Goal: Task Accomplishment & Management: Complete application form

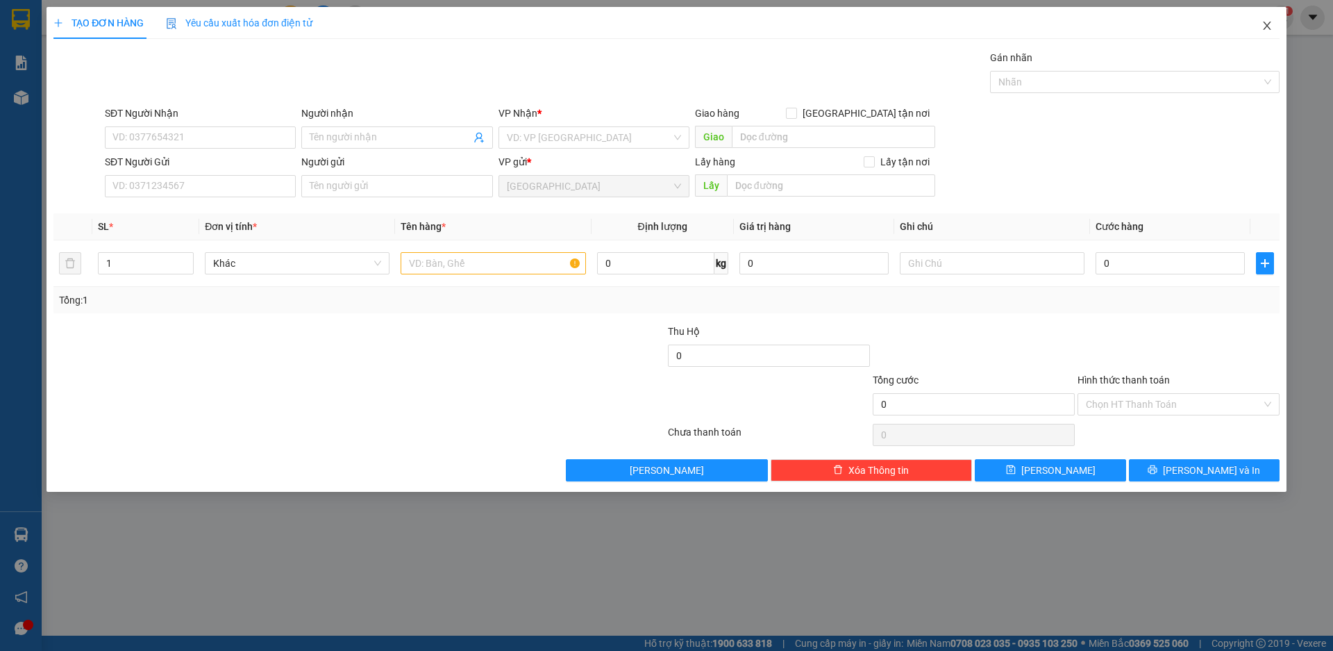
click at [1265, 26] on icon "close" at bounding box center [1267, 25] width 11 height 11
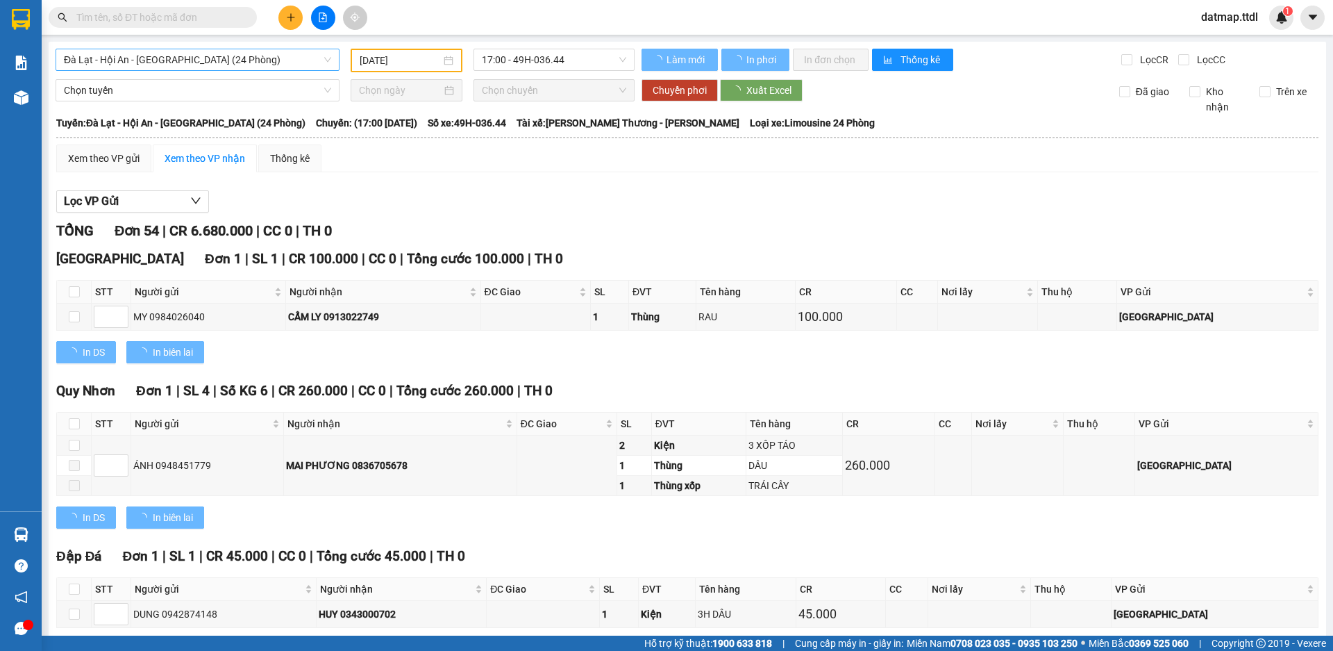
click at [142, 56] on span "Đà Lạt - Hội An - [GEOGRAPHIC_DATA] (24 Phòng)" at bounding box center [197, 59] width 267 height 21
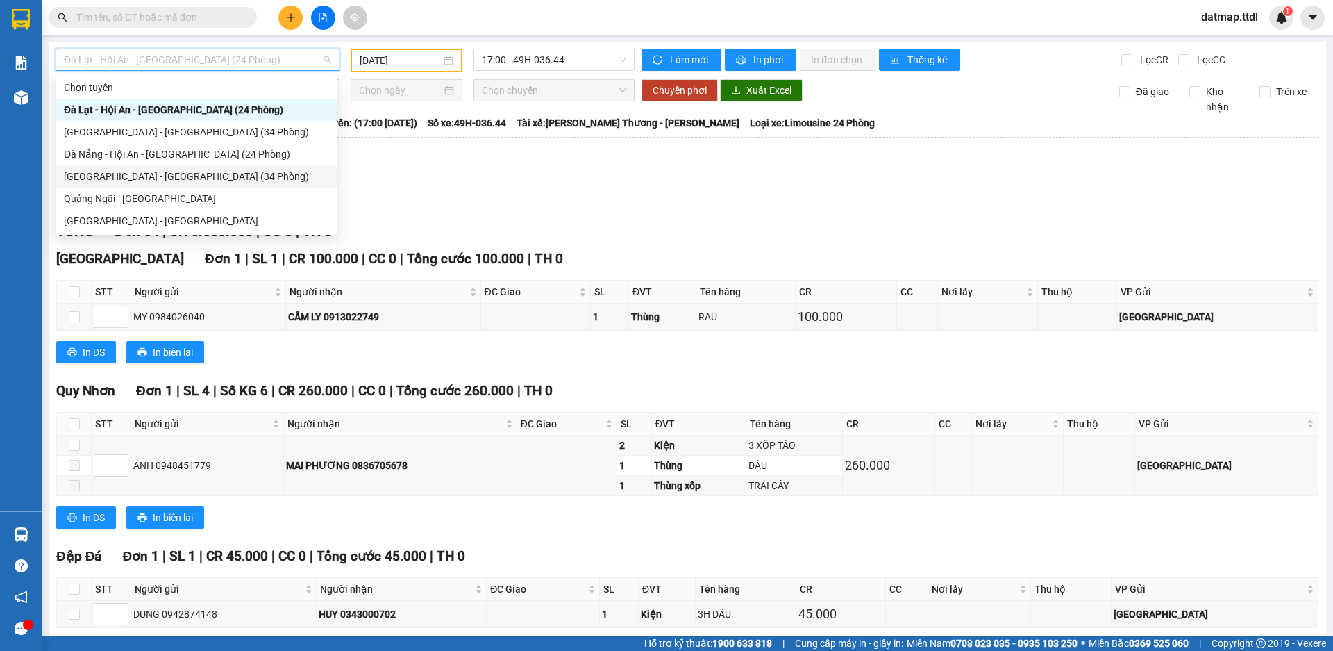
click at [119, 177] on div "[GEOGRAPHIC_DATA] - [GEOGRAPHIC_DATA] (34 Phòng)" at bounding box center [196, 176] width 265 height 15
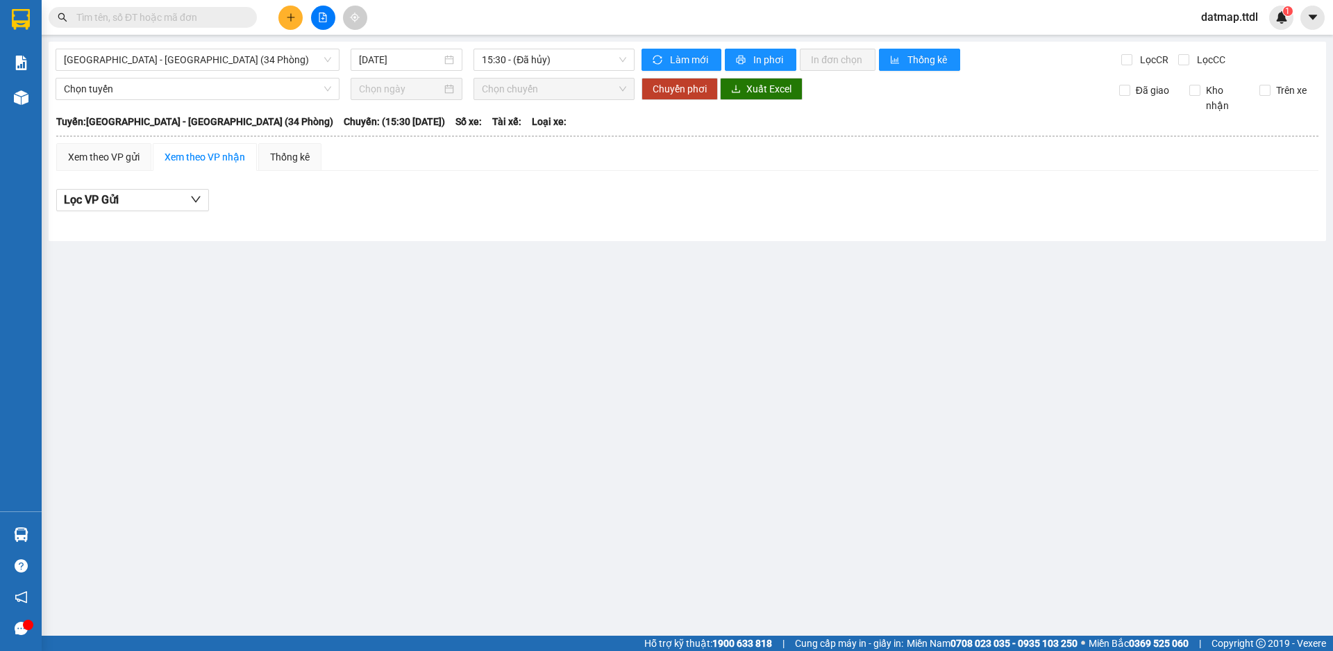
click at [390, 48] on div "[GEOGRAPHIC_DATA] - [GEOGRAPHIC_DATA] (34 Phòng) [DATE] 15:30 - (Đã hủy) Làm mớ…" at bounding box center [688, 141] width 1278 height 199
click at [405, 61] on input "[DATE]" at bounding box center [400, 59] width 83 height 15
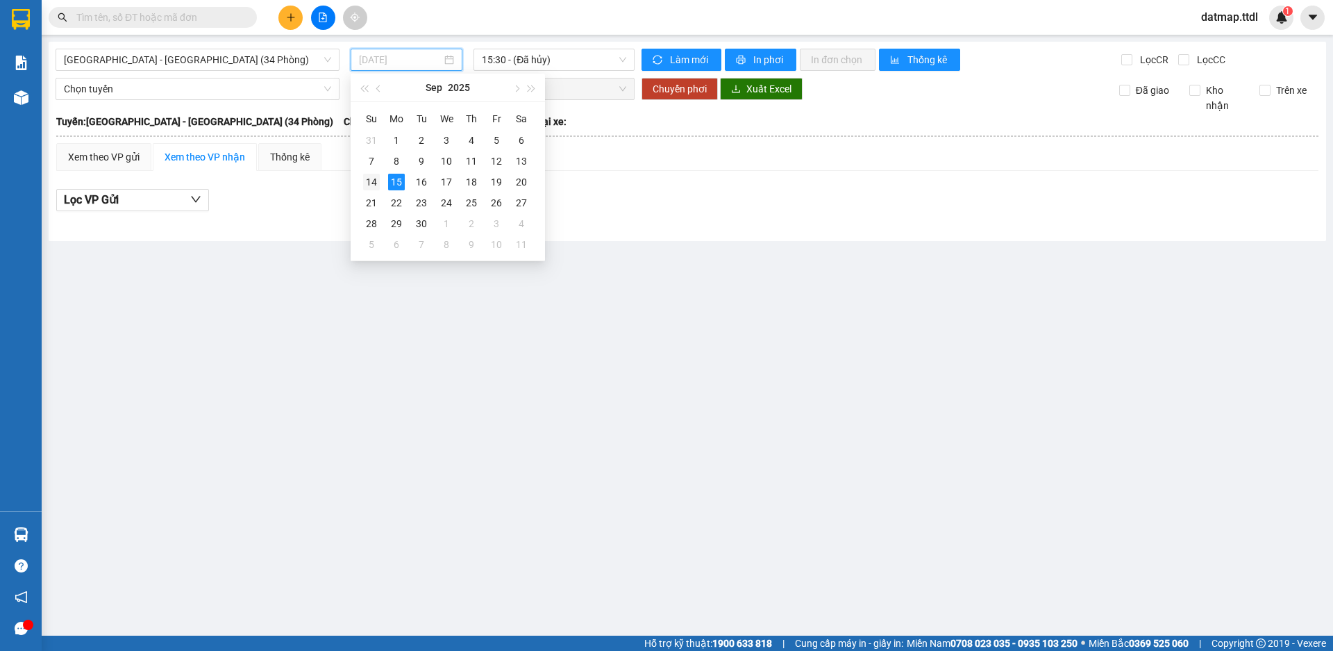
click at [369, 180] on div "14" at bounding box center [371, 182] width 17 height 17
type input "[DATE]"
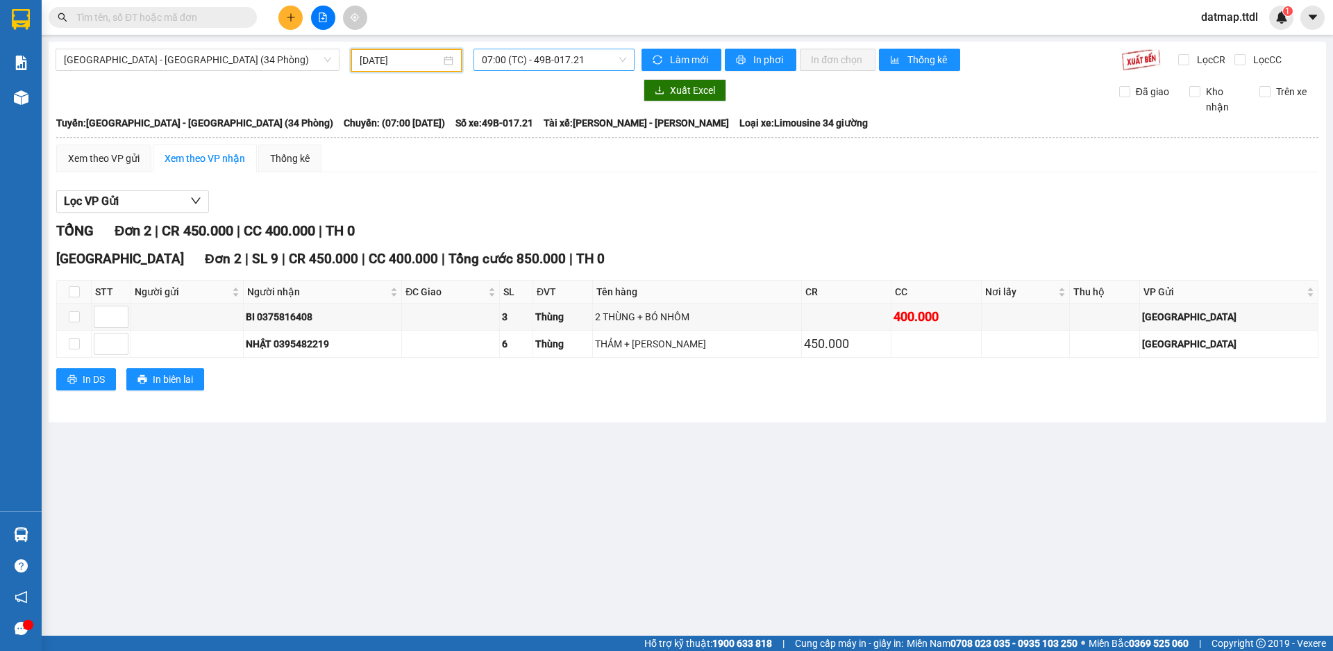
click at [585, 67] on span "07:00 (TC) - 49B-017.21" at bounding box center [554, 59] width 144 height 21
click at [138, 61] on span "[GEOGRAPHIC_DATA] - [GEOGRAPHIC_DATA] (34 Phòng)" at bounding box center [197, 59] width 267 height 21
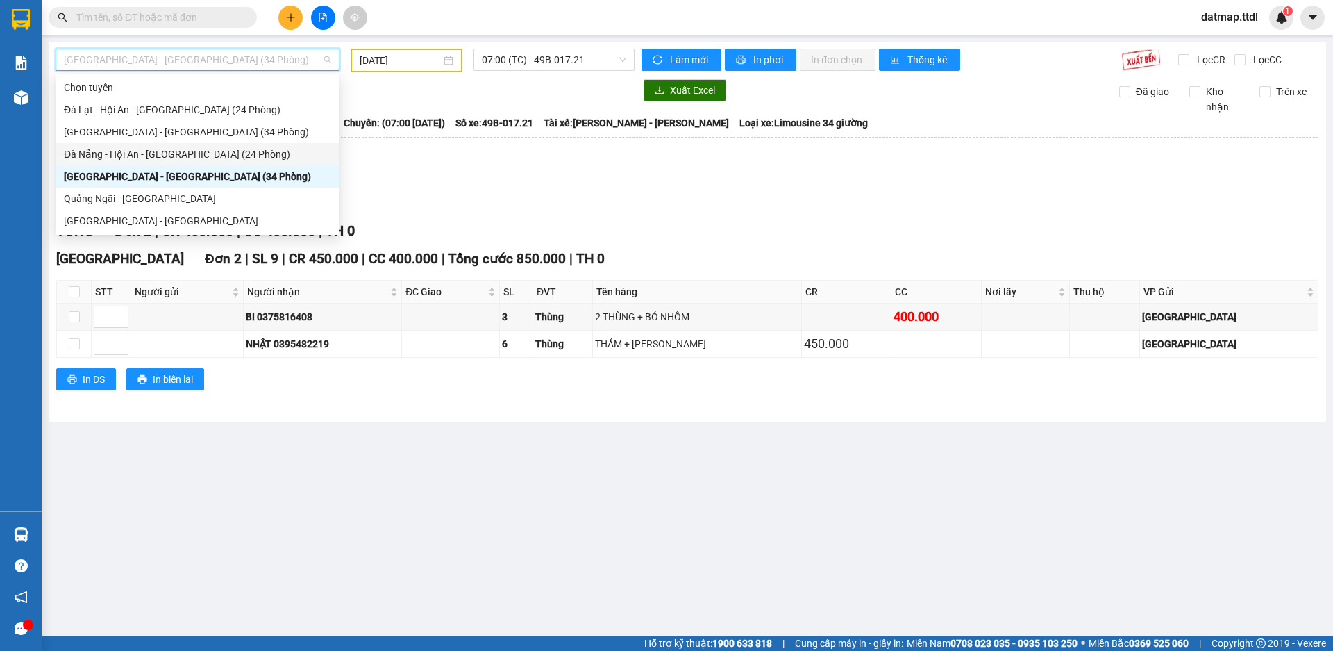
click at [137, 156] on div "Đà Nẵng - Hội An - [GEOGRAPHIC_DATA] (24 Phòng)" at bounding box center [197, 154] width 267 height 15
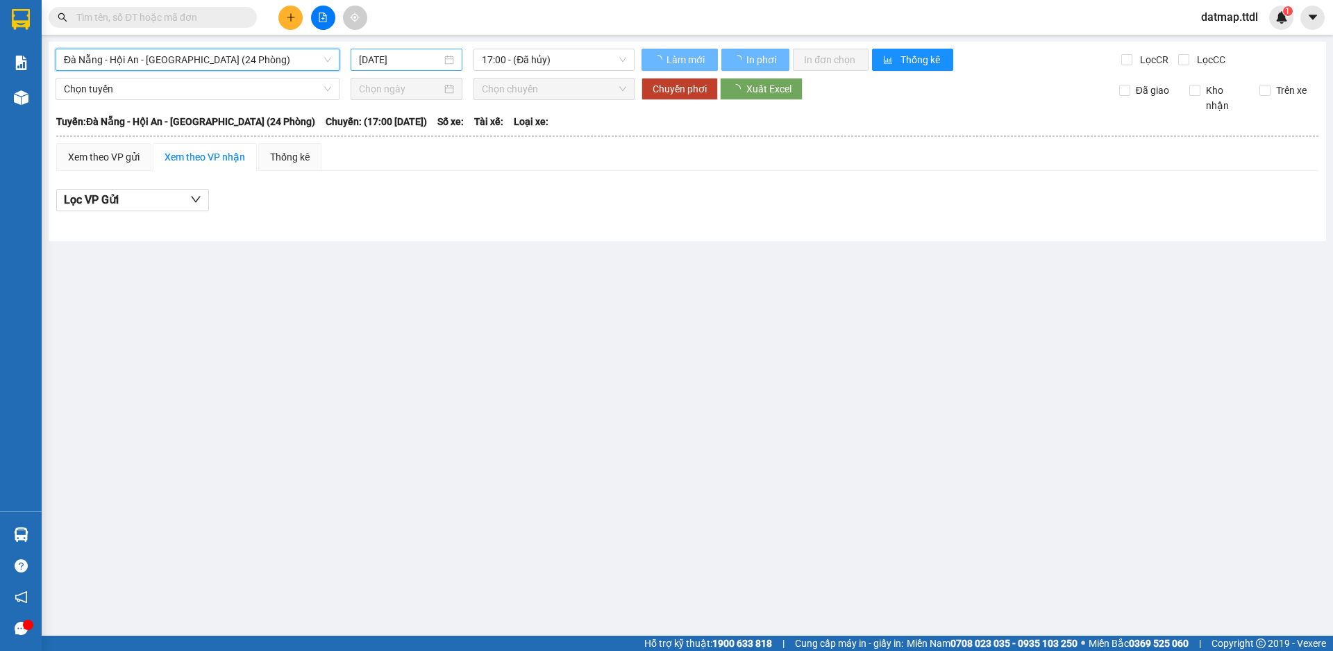
click at [381, 61] on input "[DATE]" at bounding box center [400, 59] width 83 height 15
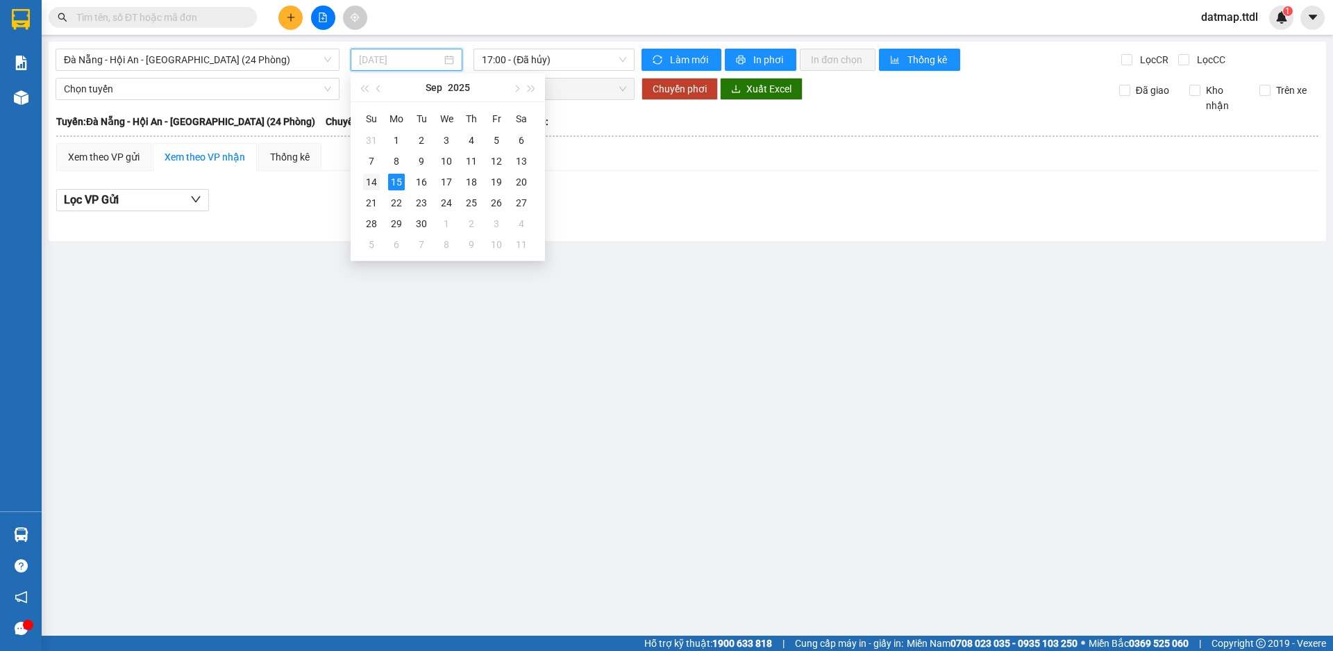
click at [372, 179] on div "14" at bounding box center [371, 182] width 17 height 17
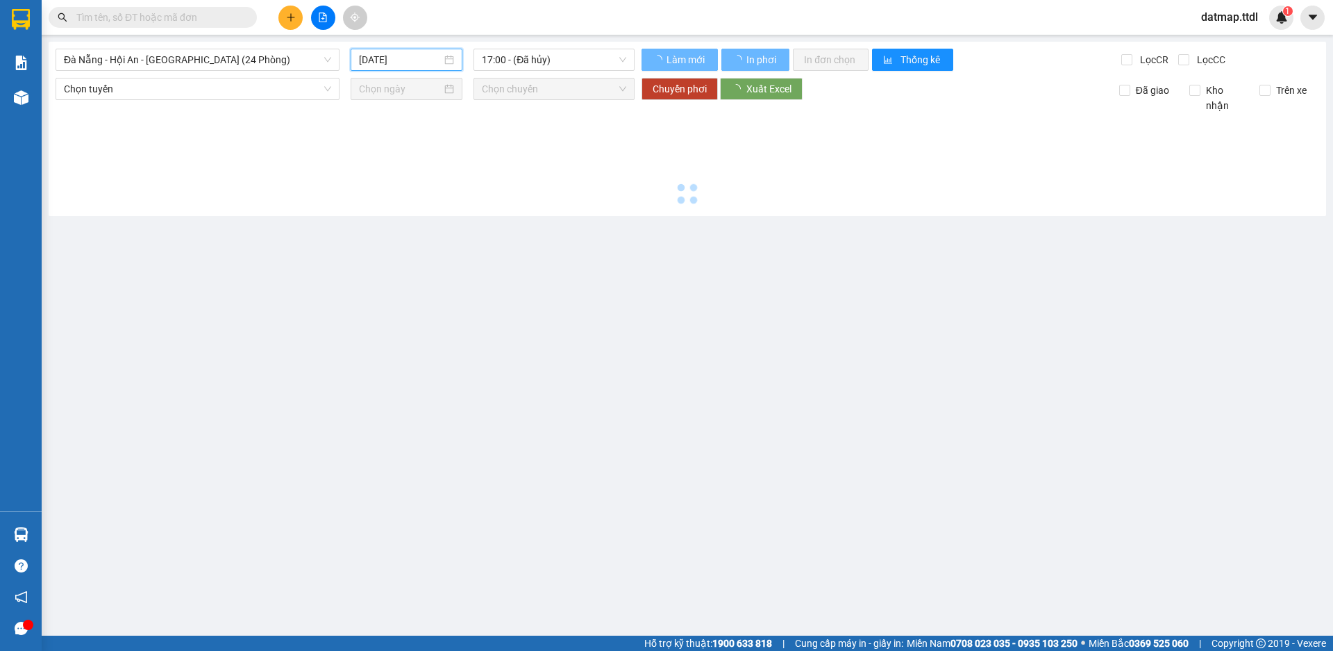
type input "[DATE]"
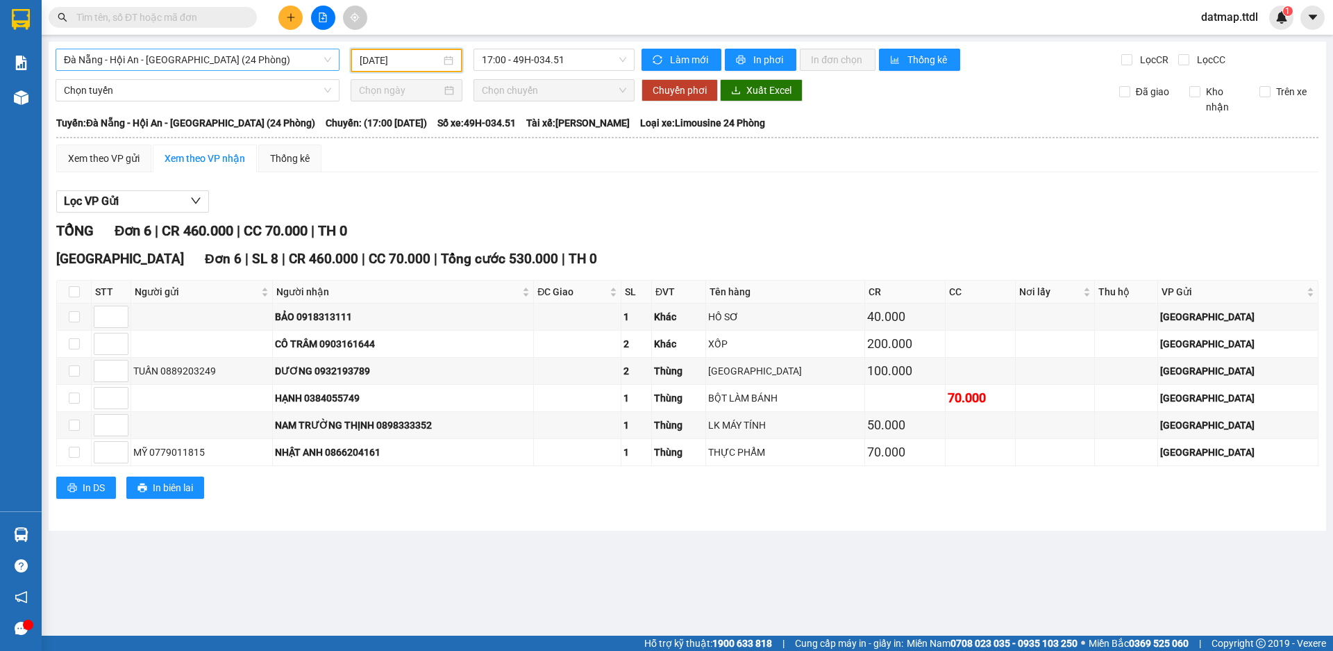
click at [105, 50] on span "Đà Nẵng - Hội An - [GEOGRAPHIC_DATA] (24 Phòng)" at bounding box center [197, 59] width 267 height 21
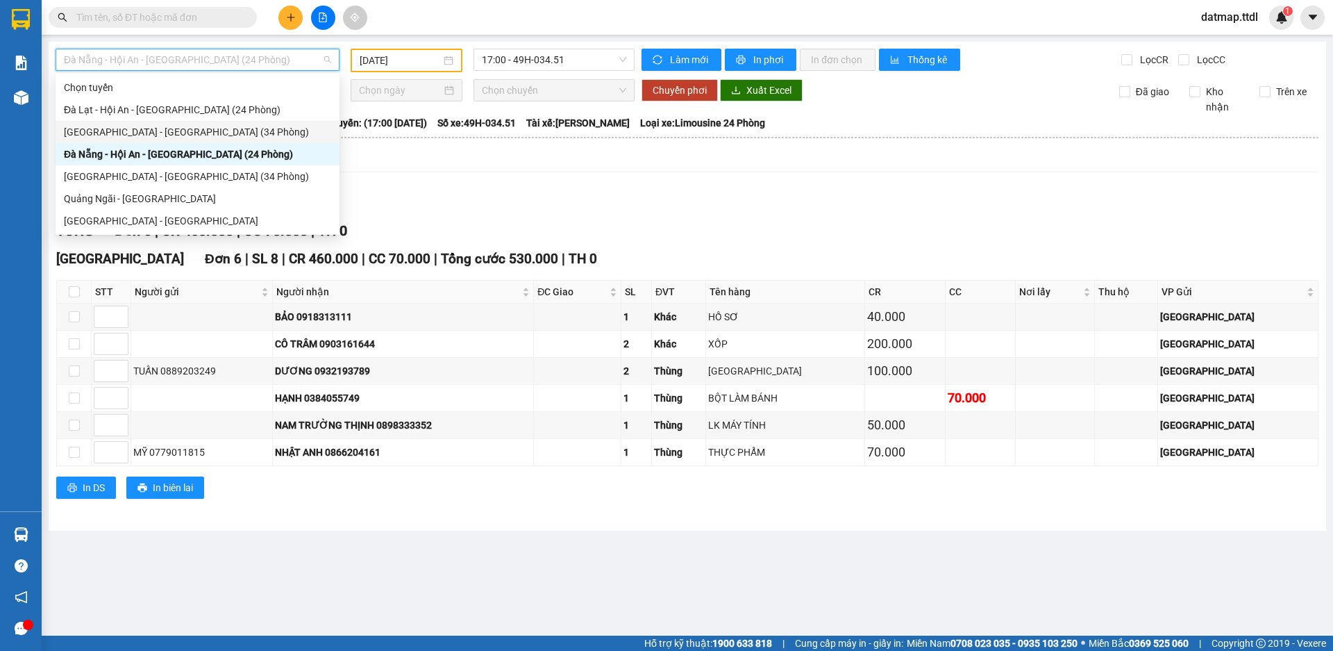
click at [142, 135] on div "[GEOGRAPHIC_DATA] - [GEOGRAPHIC_DATA] (34 Phòng)" at bounding box center [197, 131] width 267 height 15
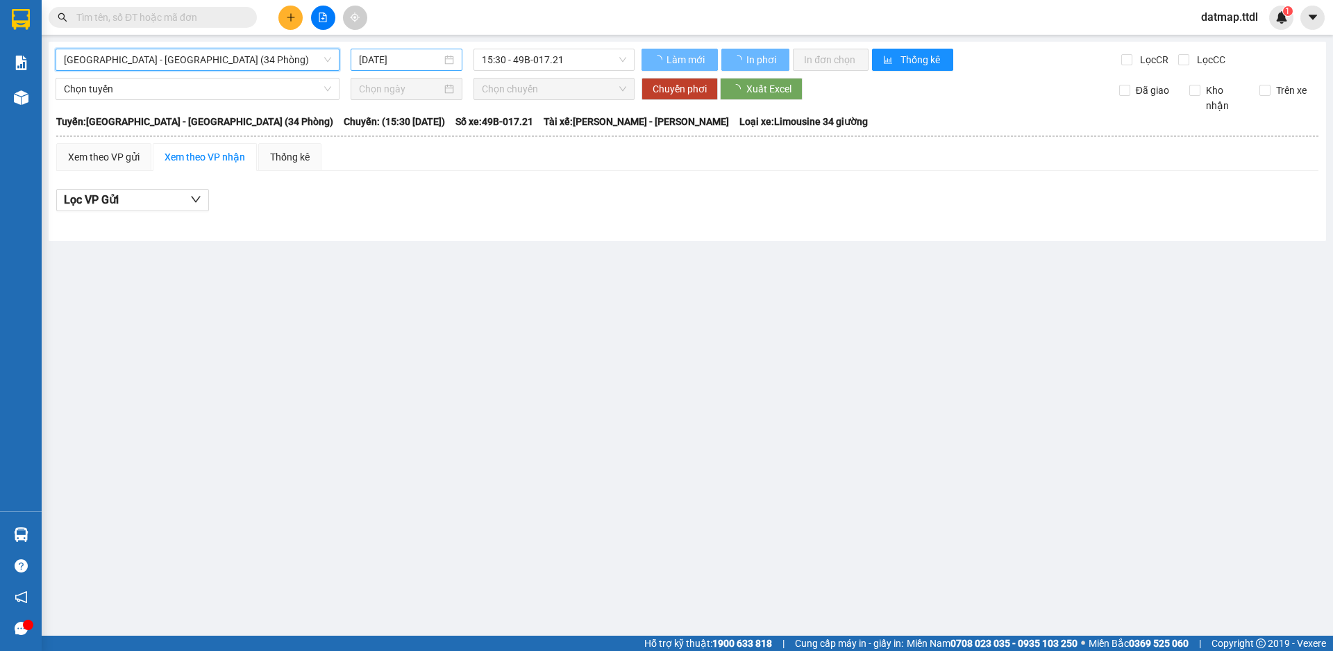
click at [390, 57] on input "[DATE]" at bounding box center [400, 59] width 83 height 15
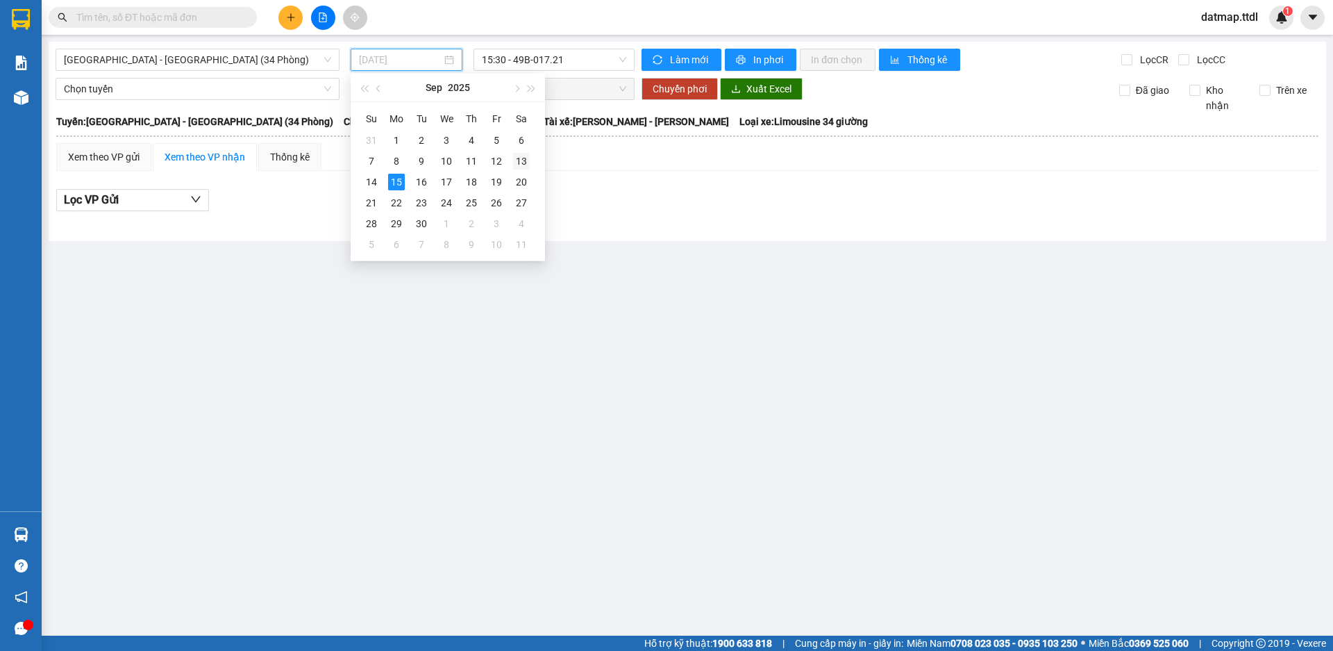
click at [517, 162] on div "13" at bounding box center [521, 161] width 17 height 17
type input "[DATE]"
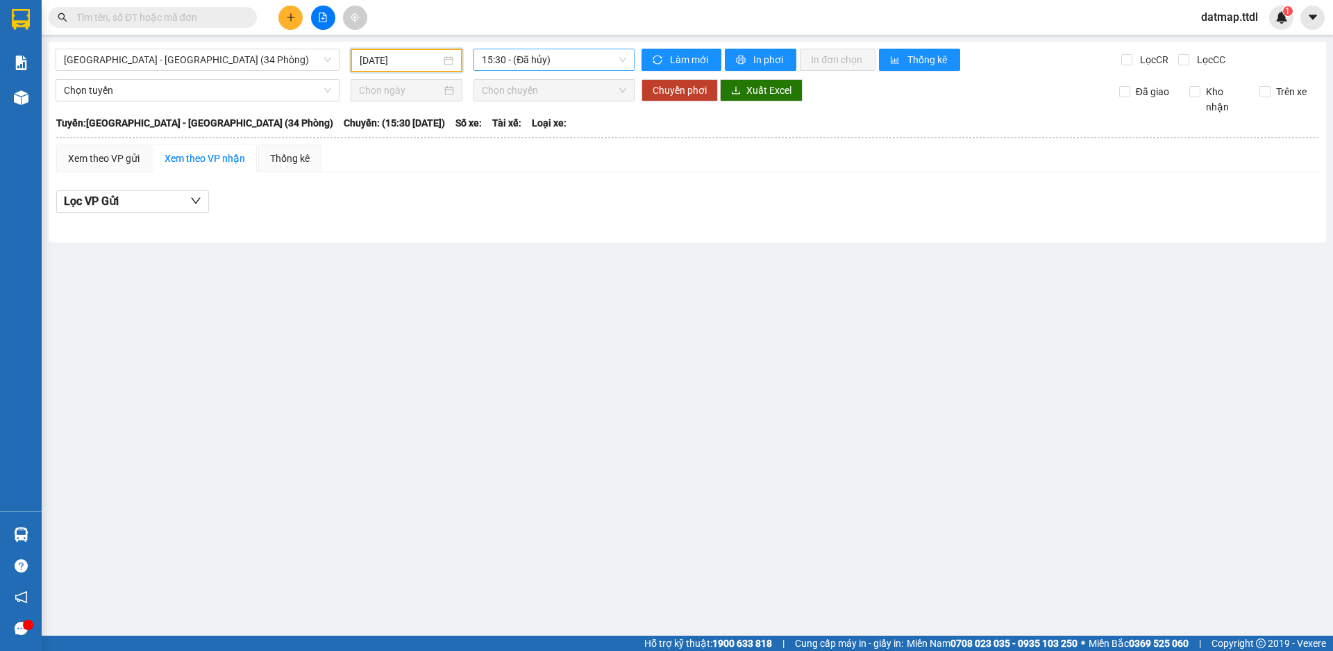
click at [544, 53] on span "15:30 - (Đã hủy)" at bounding box center [554, 59] width 144 height 21
click at [123, 62] on span "[GEOGRAPHIC_DATA] - [GEOGRAPHIC_DATA] (34 Phòng)" at bounding box center [197, 59] width 267 height 21
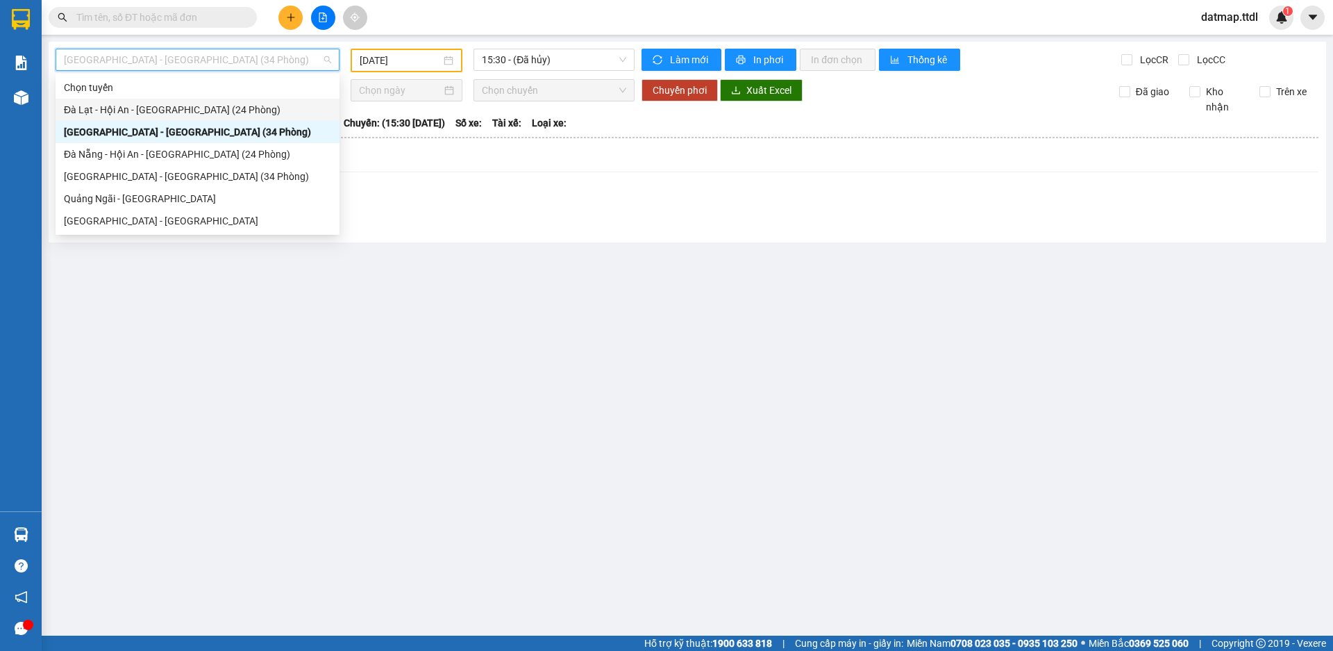
click at [102, 111] on div "Đà Lạt - Hội An - [GEOGRAPHIC_DATA] (24 Phòng)" at bounding box center [197, 109] width 267 height 15
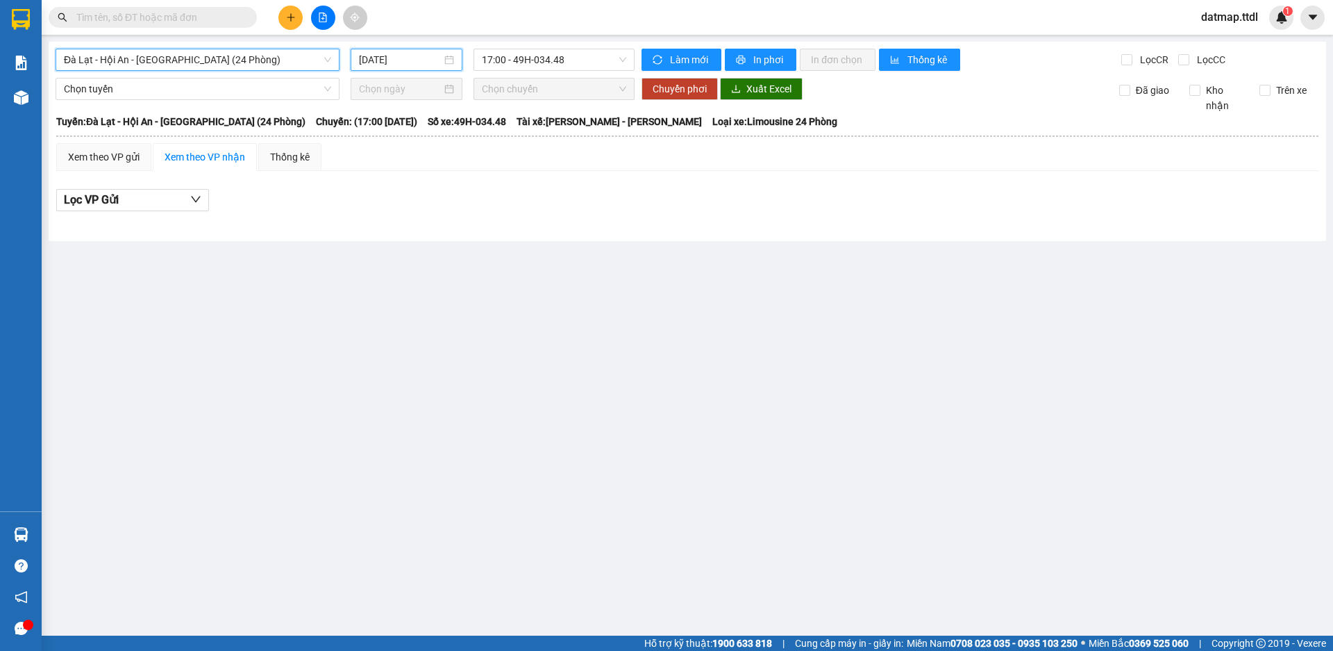
click at [414, 58] on input "[DATE]" at bounding box center [400, 59] width 83 height 15
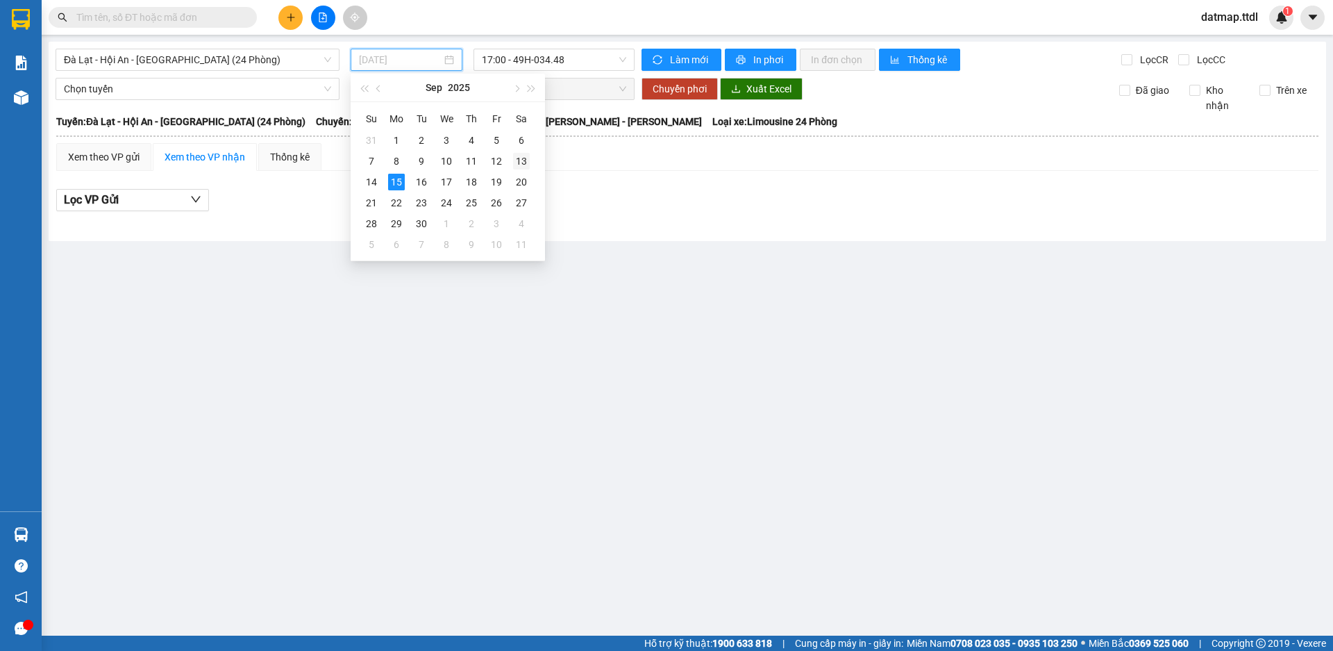
click at [520, 162] on div "13" at bounding box center [521, 161] width 17 height 17
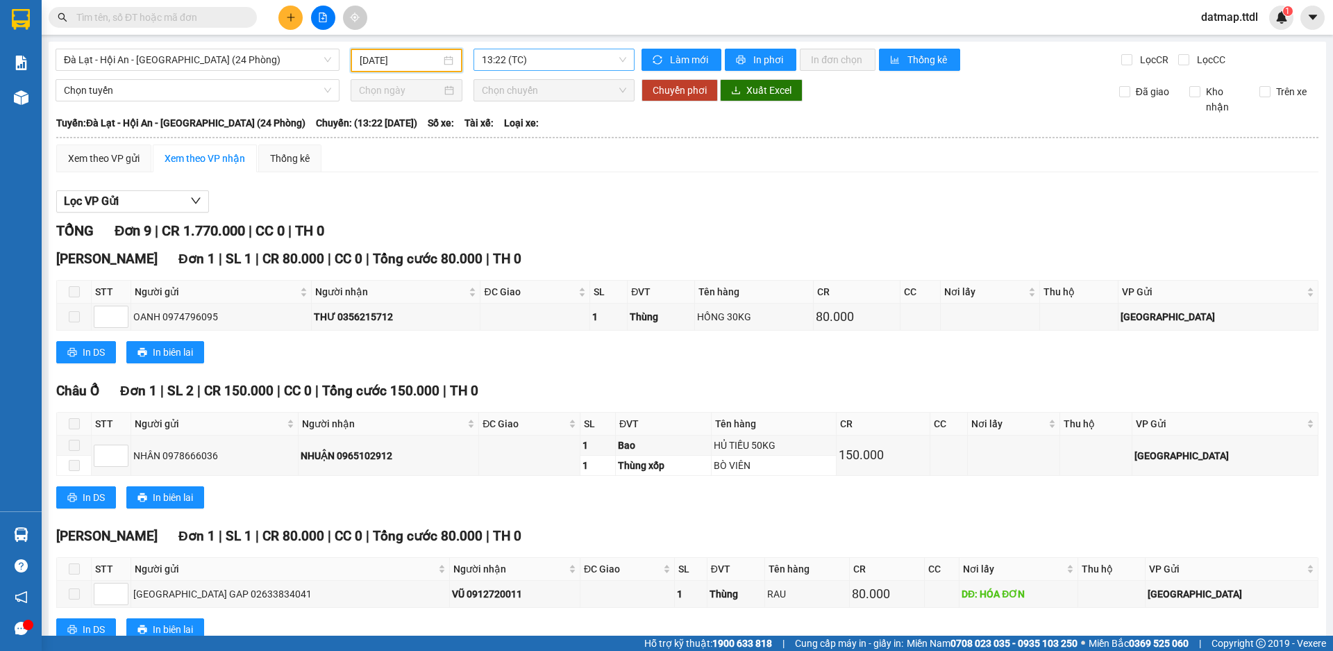
click at [516, 59] on span "13:22 (TC)" at bounding box center [554, 59] width 144 height 21
click at [512, 152] on div "16:45 (TC)" at bounding box center [532, 154] width 108 height 15
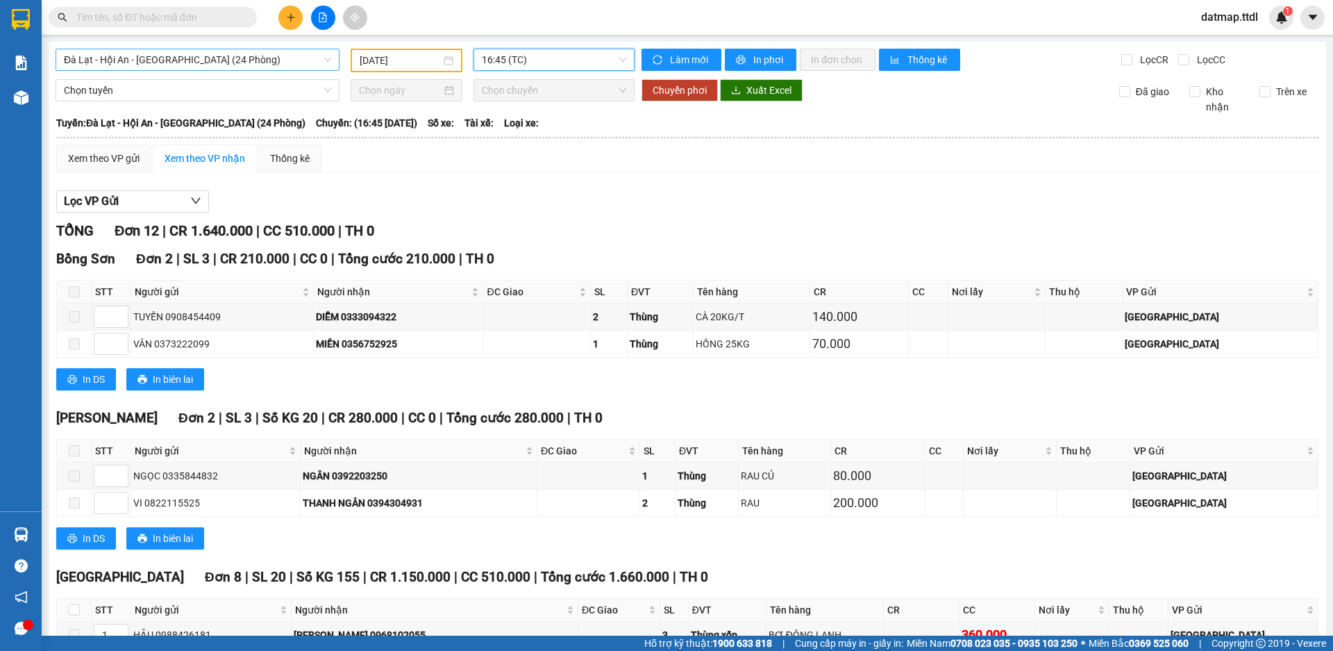
click at [112, 54] on span "Đà Lạt - Hội An - [GEOGRAPHIC_DATA] (24 Phòng)" at bounding box center [197, 59] width 267 height 21
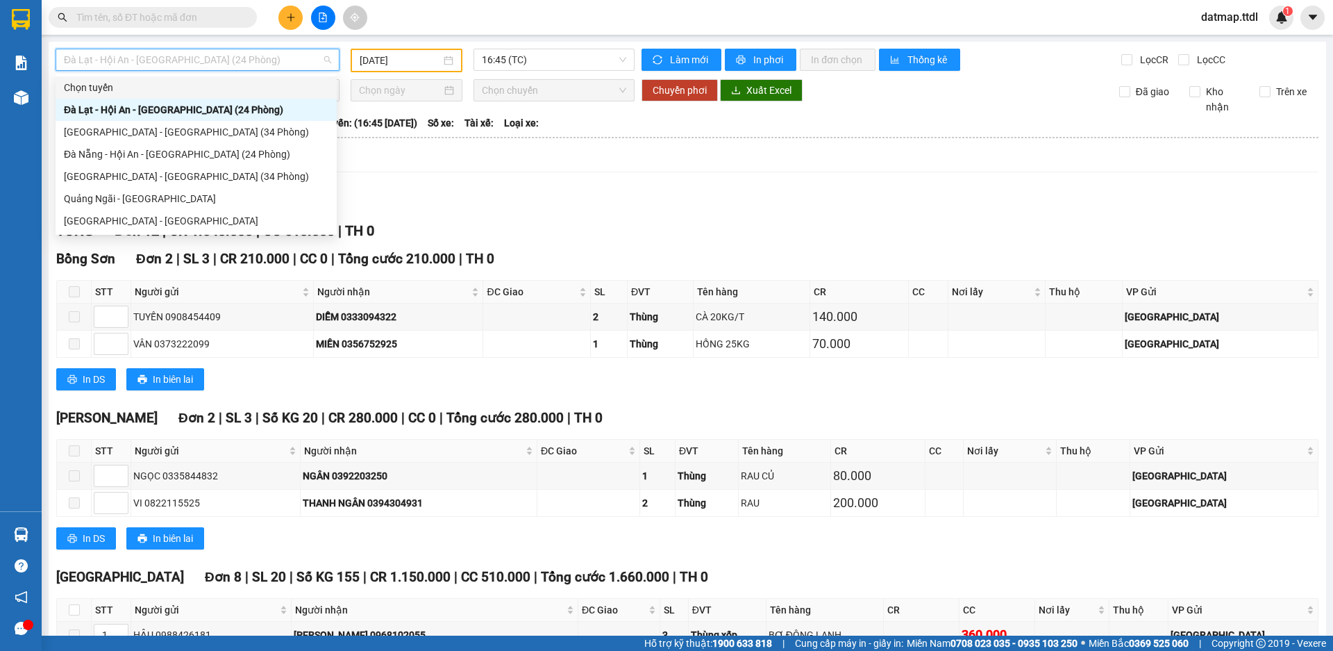
click at [378, 59] on input "[DATE]" at bounding box center [400, 60] width 81 height 15
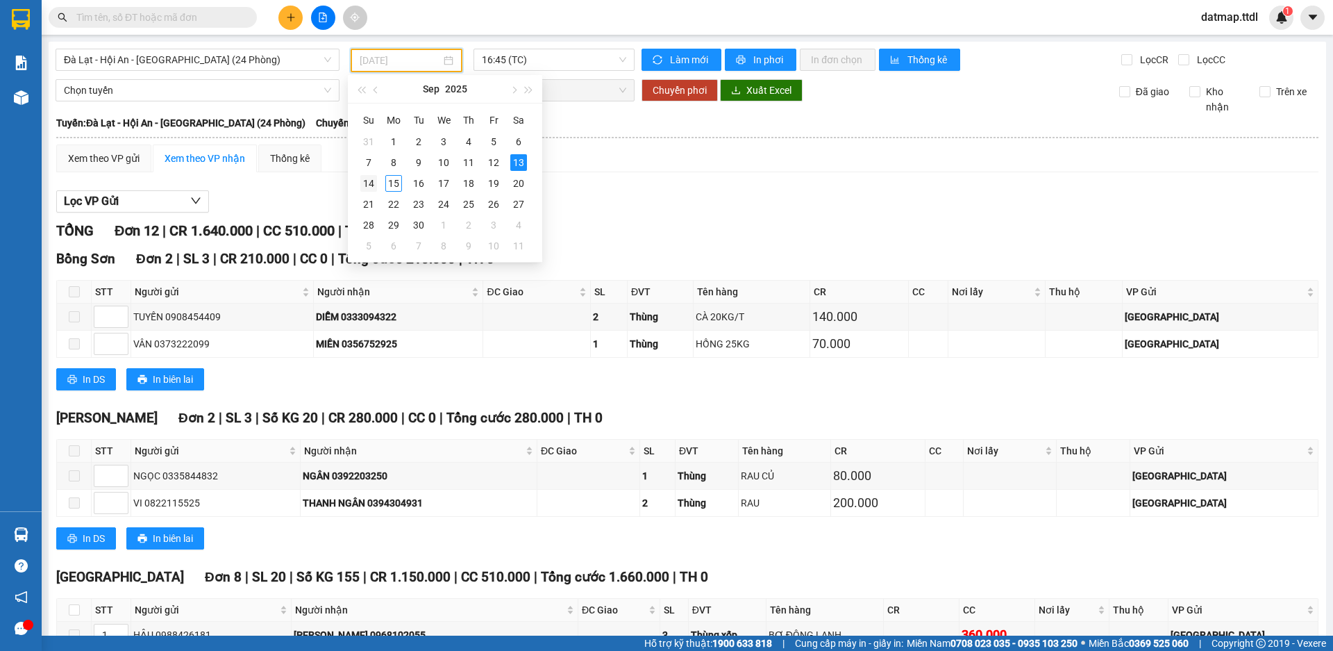
click at [367, 183] on div "14" at bounding box center [368, 183] width 17 height 17
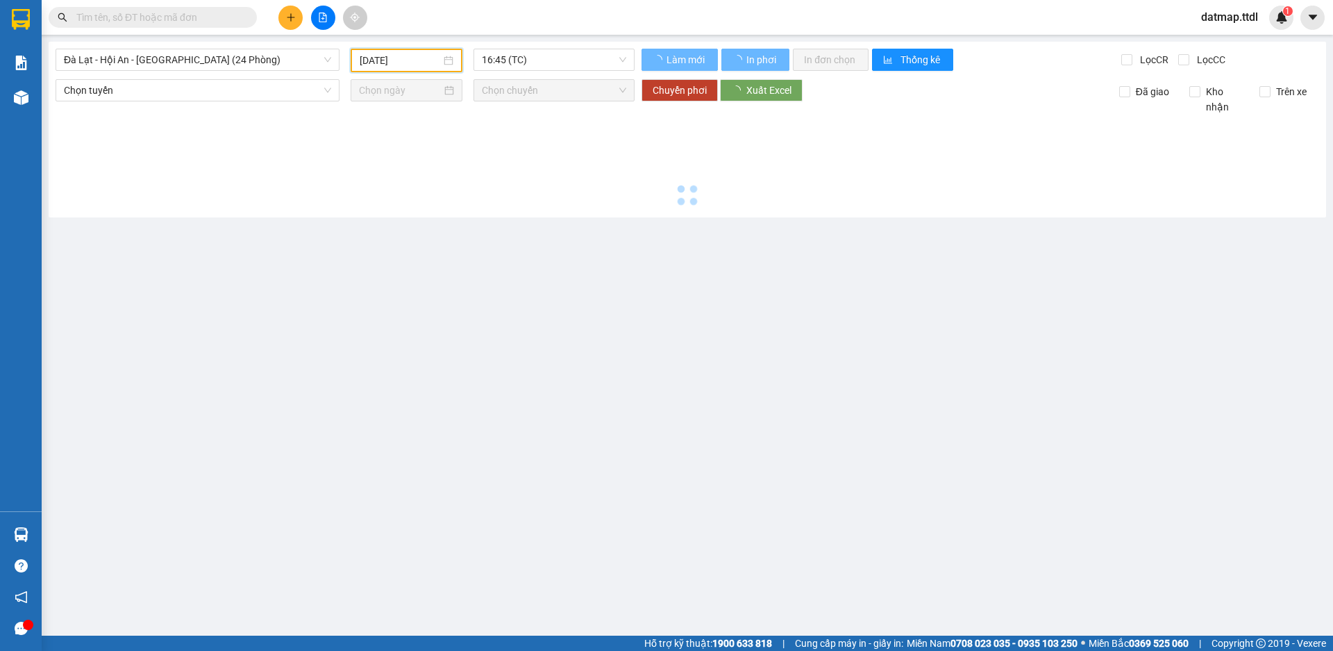
type input "[DATE]"
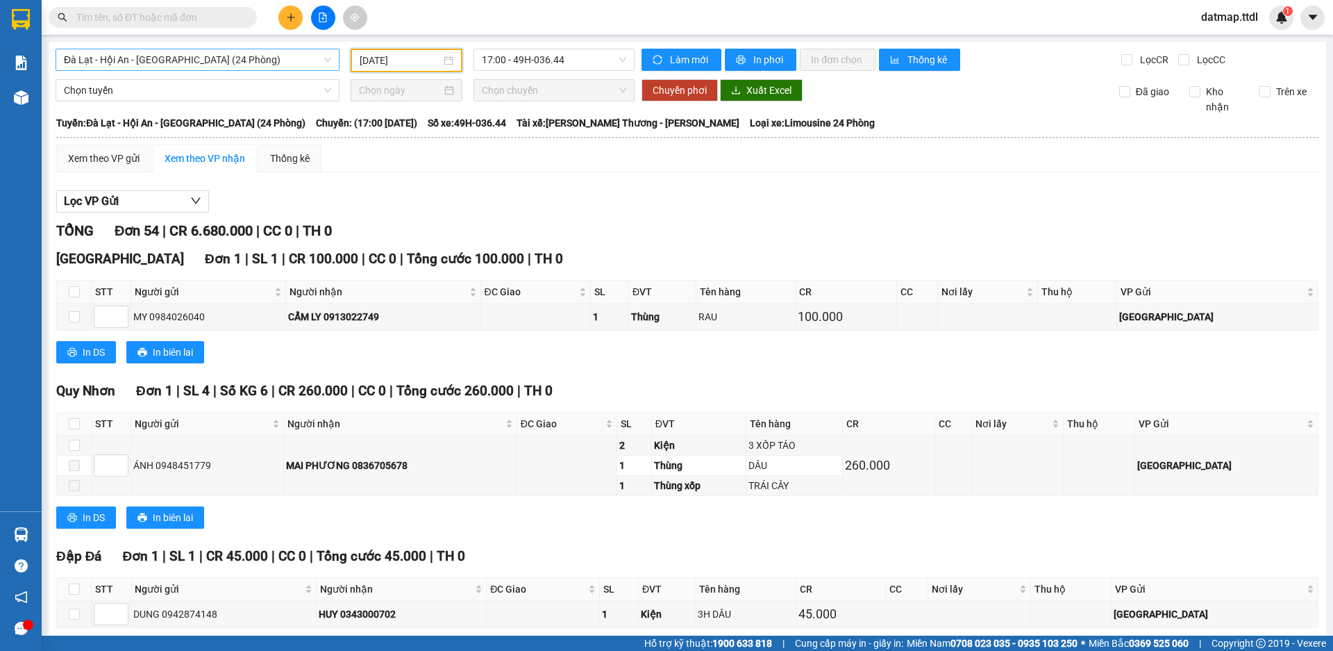
click at [189, 55] on span "Đà Lạt - Hội An - [GEOGRAPHIC_DATA] (24 Phòng)" at bounding box center [197, 59] width 267 height 21
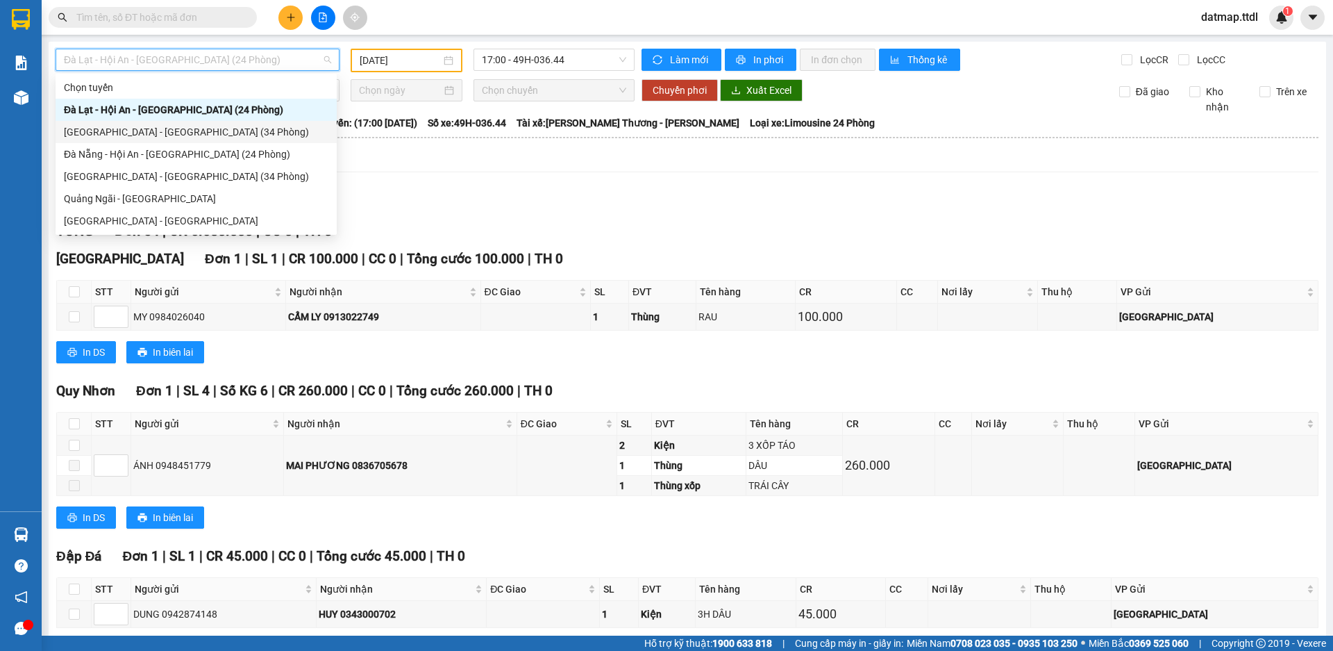
click at [144, 133] on div "[GEOGRAPHIC_DATA] - [GEOGRAPHIC_DATA] (34 Phòng)" at bounding box center [196, 131] width 265 height 15
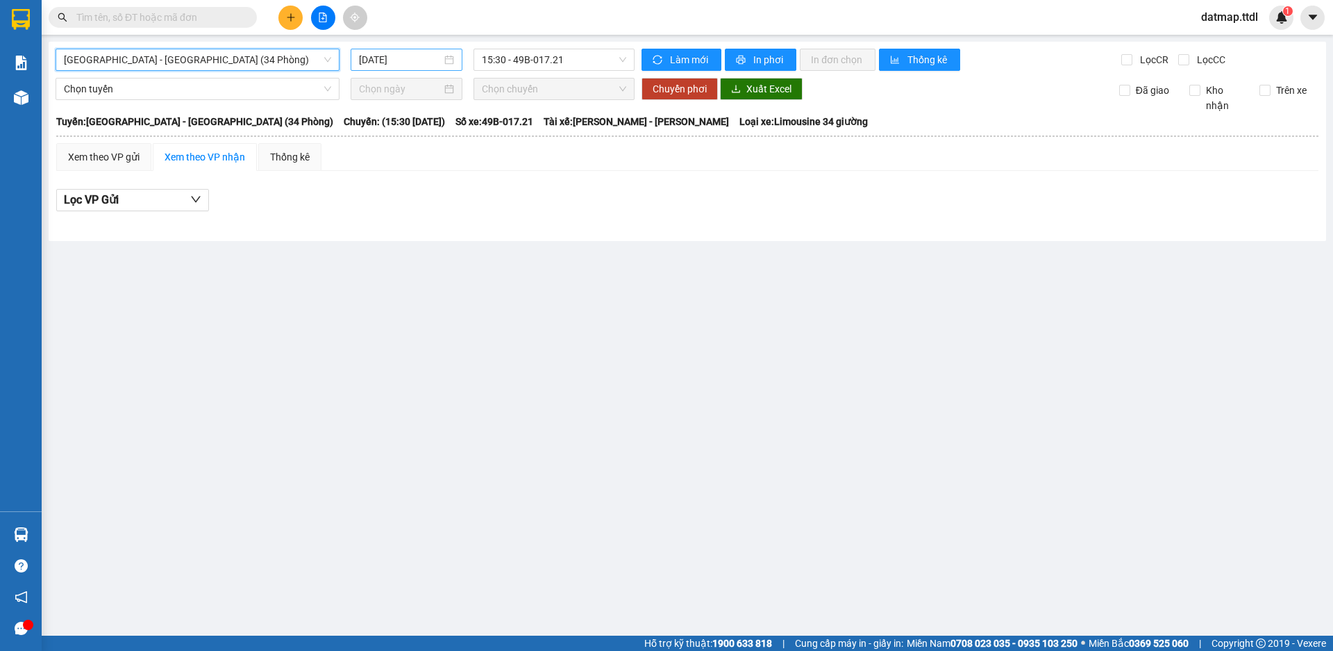
click at [386, 53] on input "[DATE]" at bounding box center [400, 59] width 83 height 15
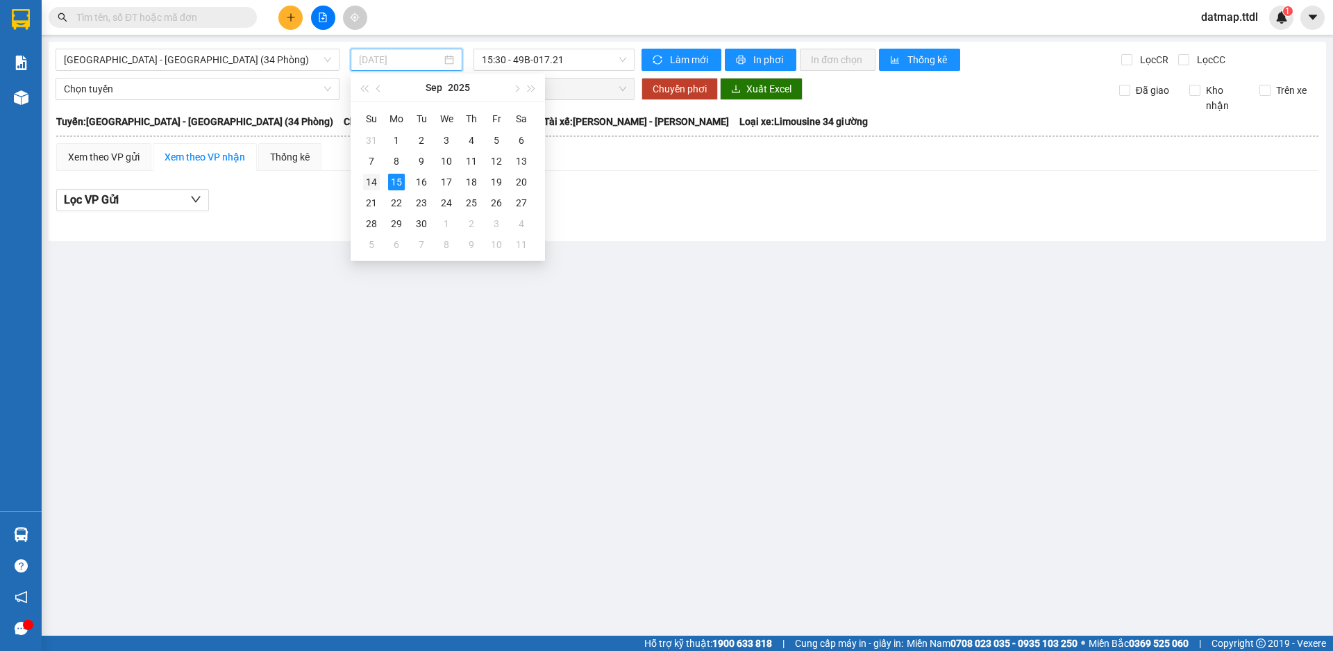
click at [367, 179] on div "14" at bounding box center [371, 182] width 17 height 17
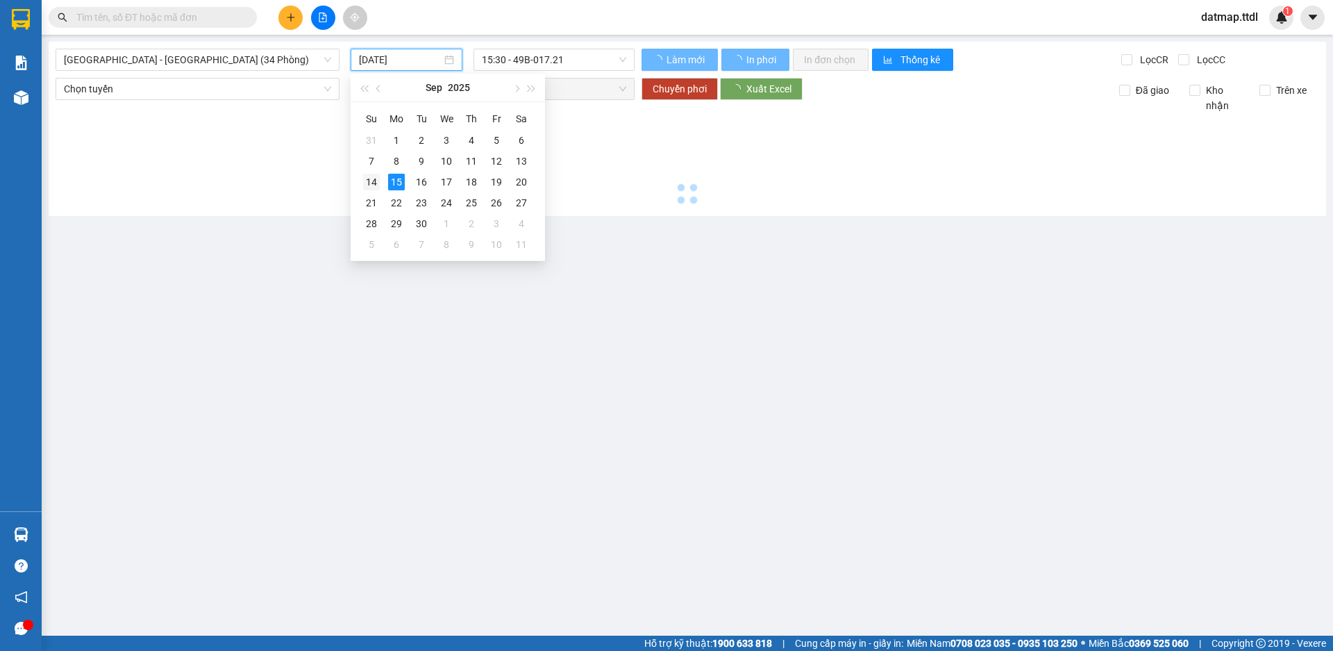
type input "[DATE]"
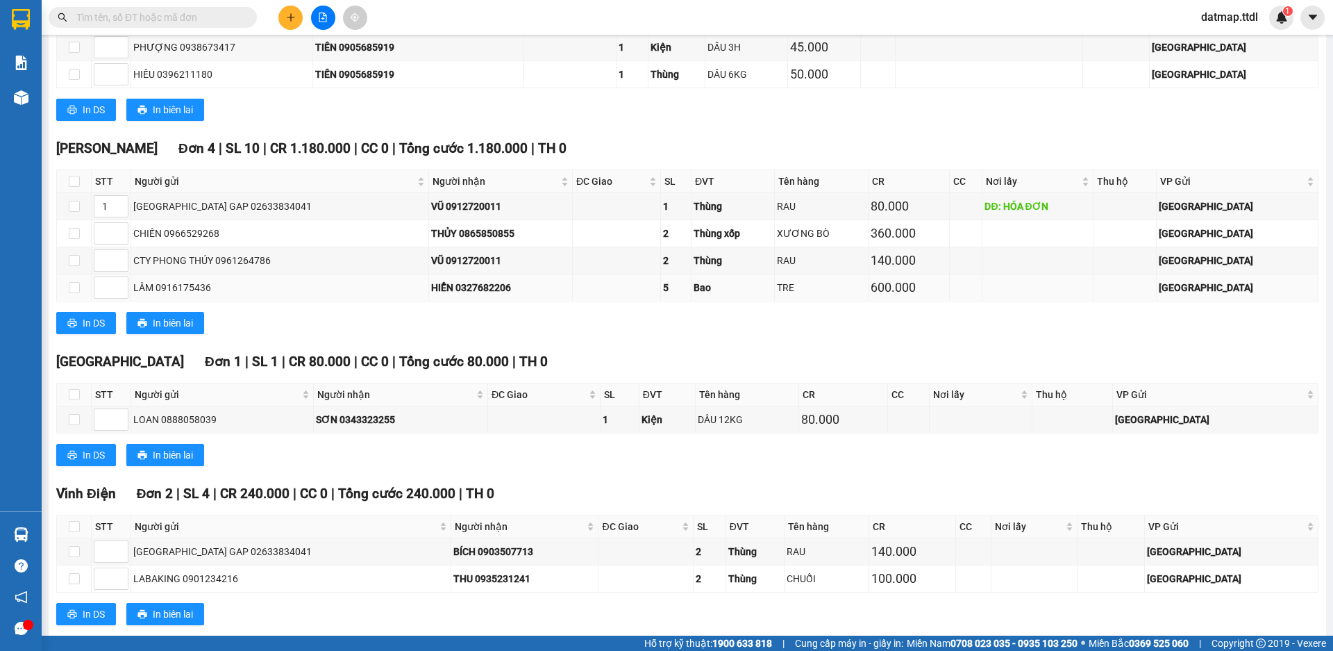
scroll to position [1736, 0]
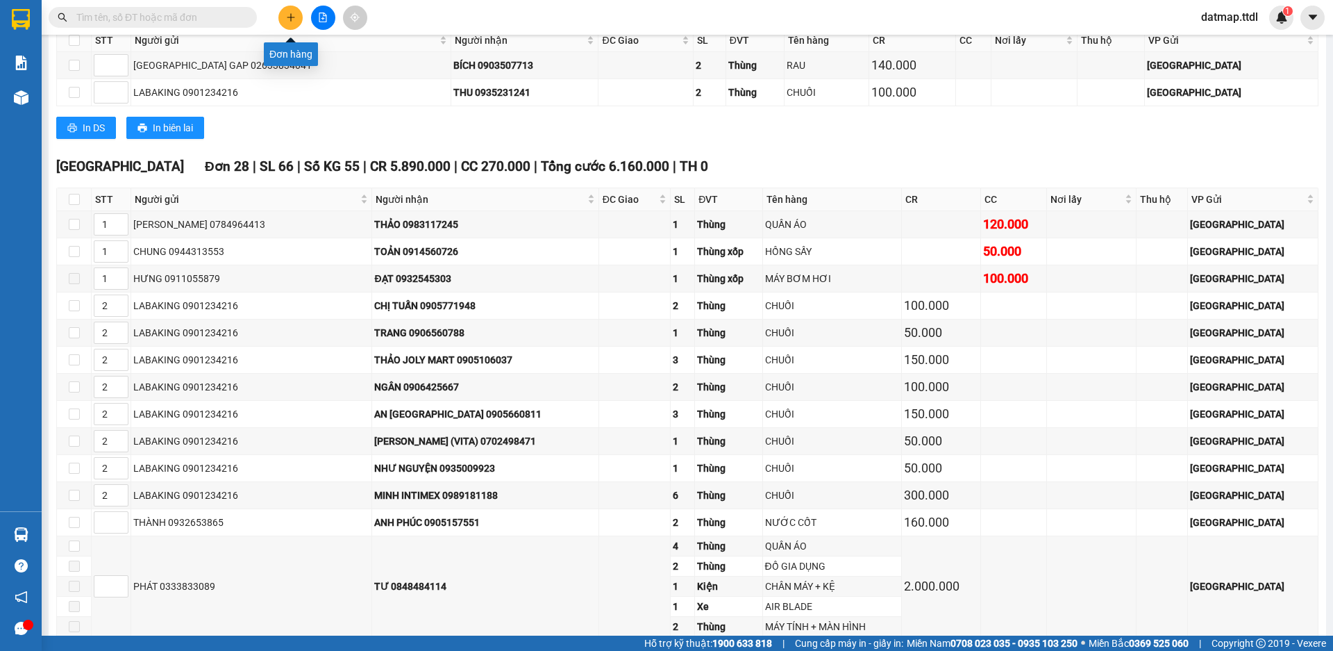
click at [289, 21] on icon "plus" at bounding box center [291, 17] width 10 height 10
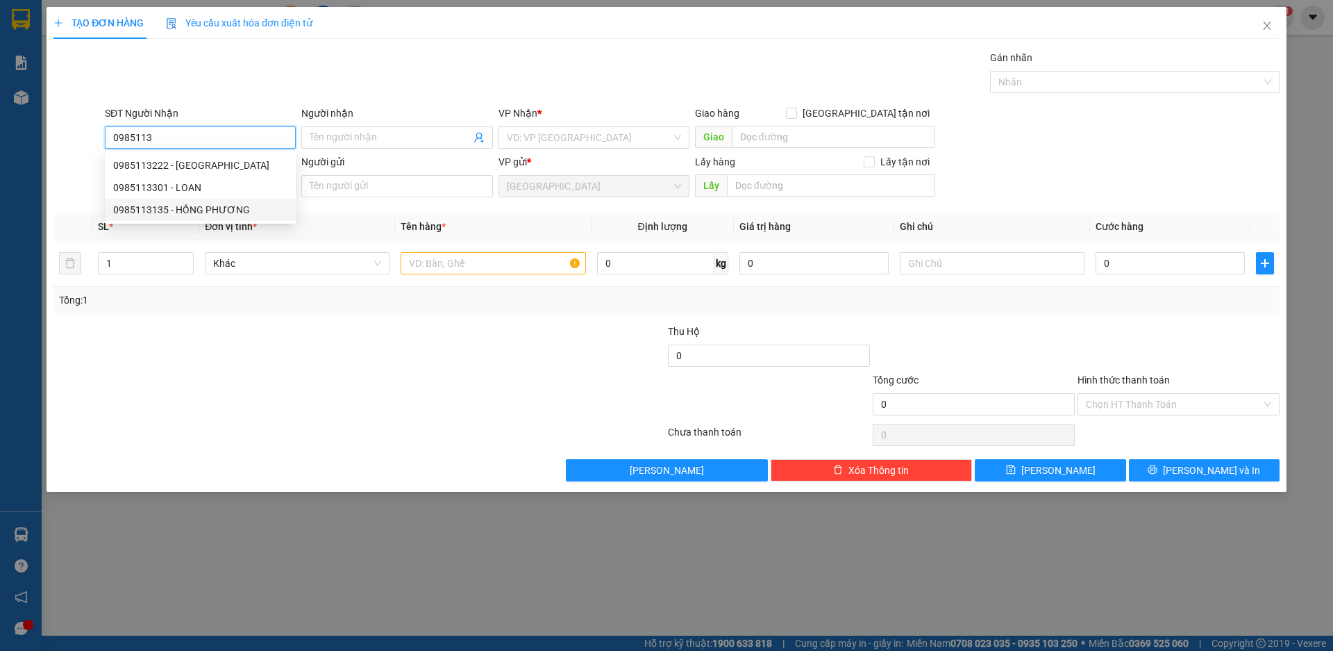
click at [212, 211] on div "0985113135 - HỒNG PHƯƠNG" at bounding box center [200, 209] width 174 height 15
type input "0985113135"
type input "HỒNG PHƯƠNG"
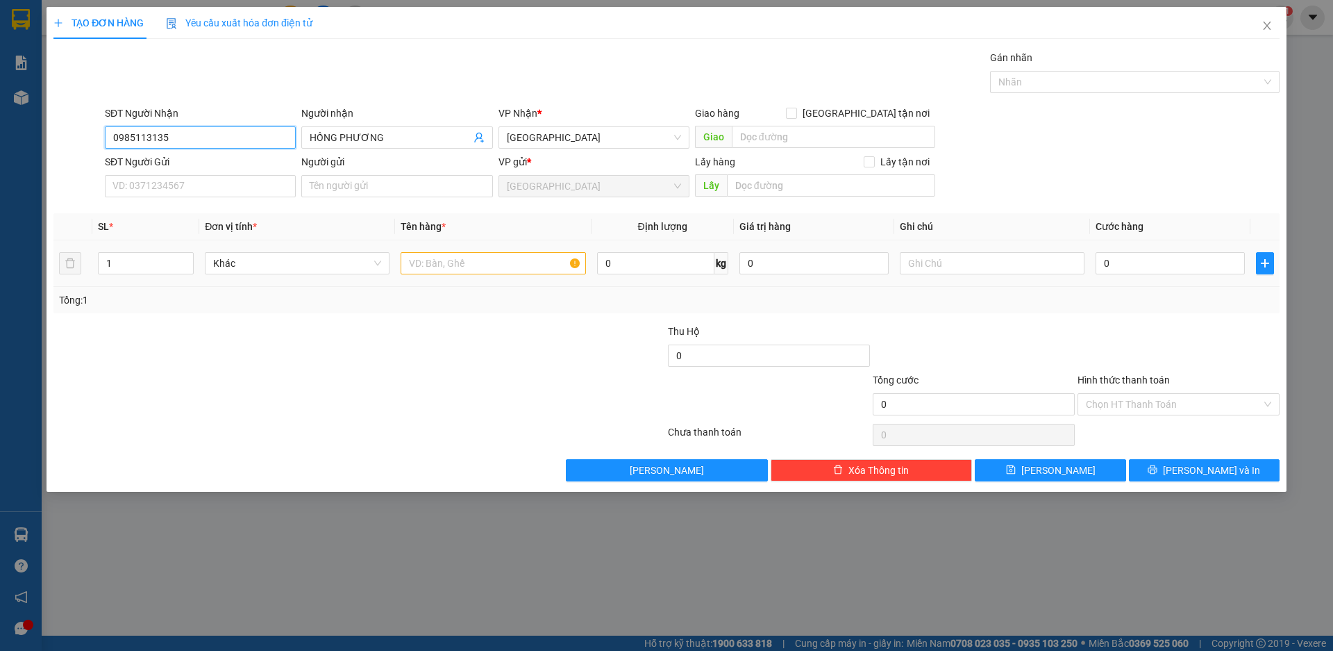
type input "0985113135"
click at [437, 268] on input "text" at bounding box center [493, 263] width 185 height 22
type input "BÓ BÔNG"
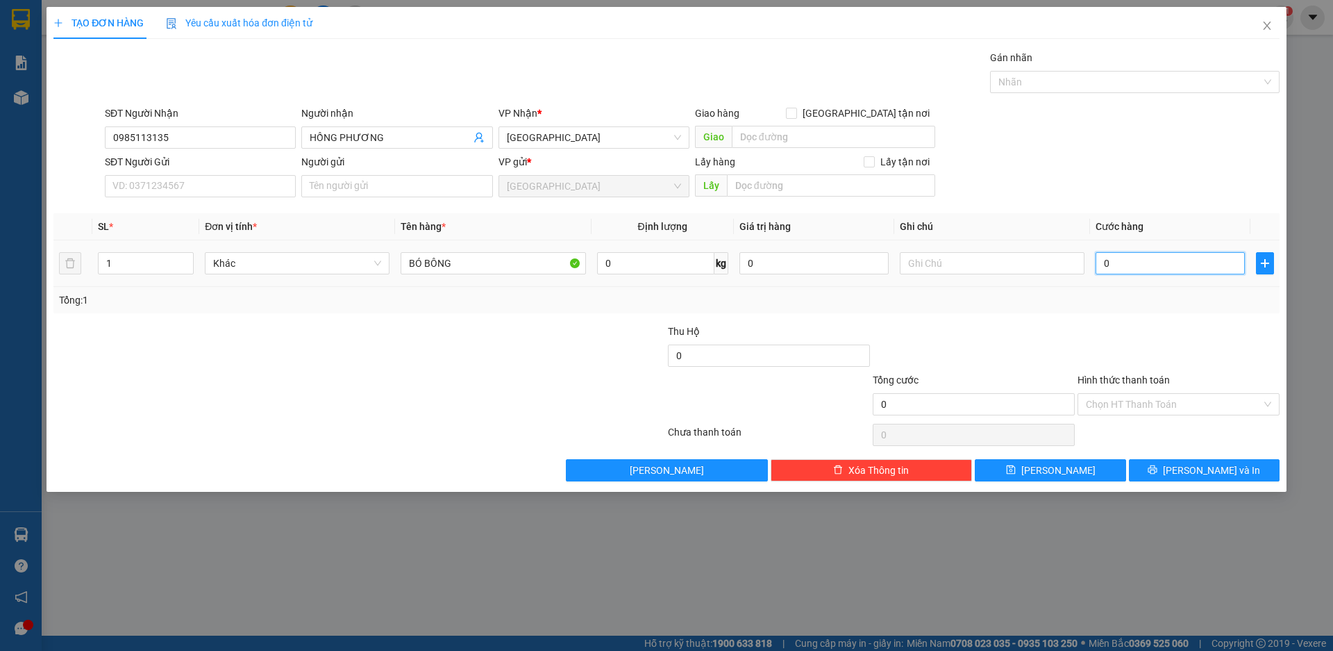
click at [1134, 264] on input "0" at bounding box center [1170, 263] width 149 height 22
type input "5"
type input "50"
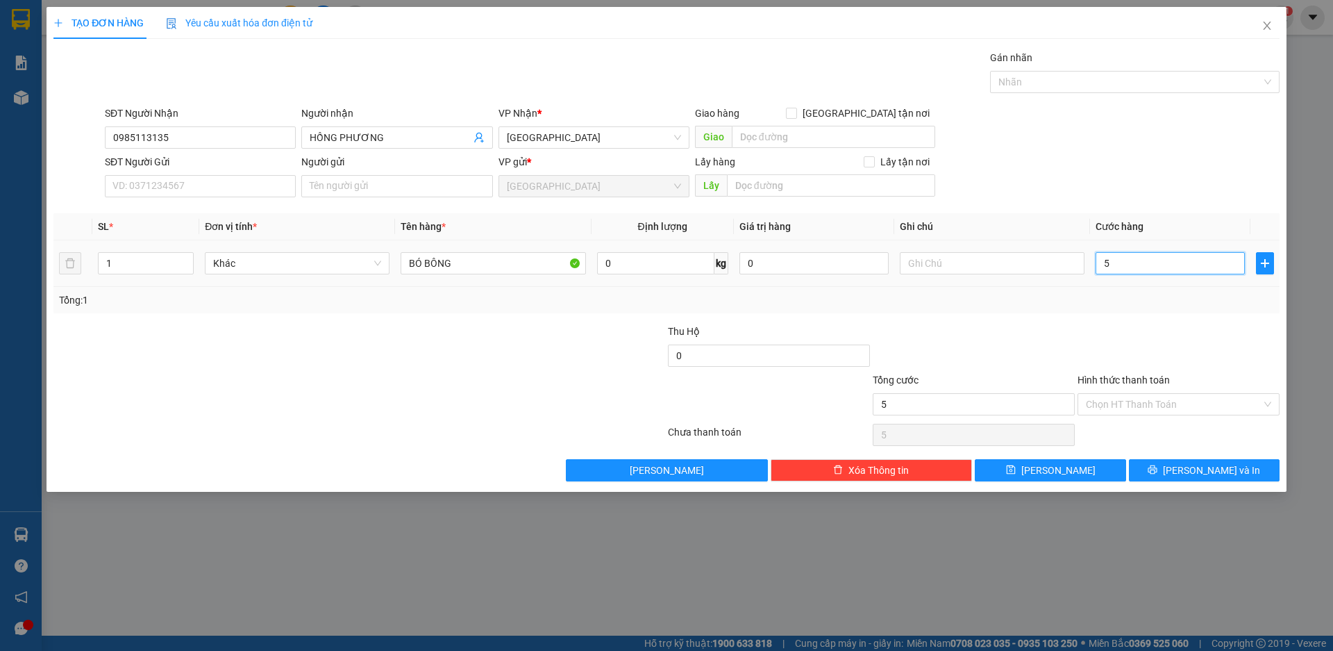
type input "50"
type input "500"
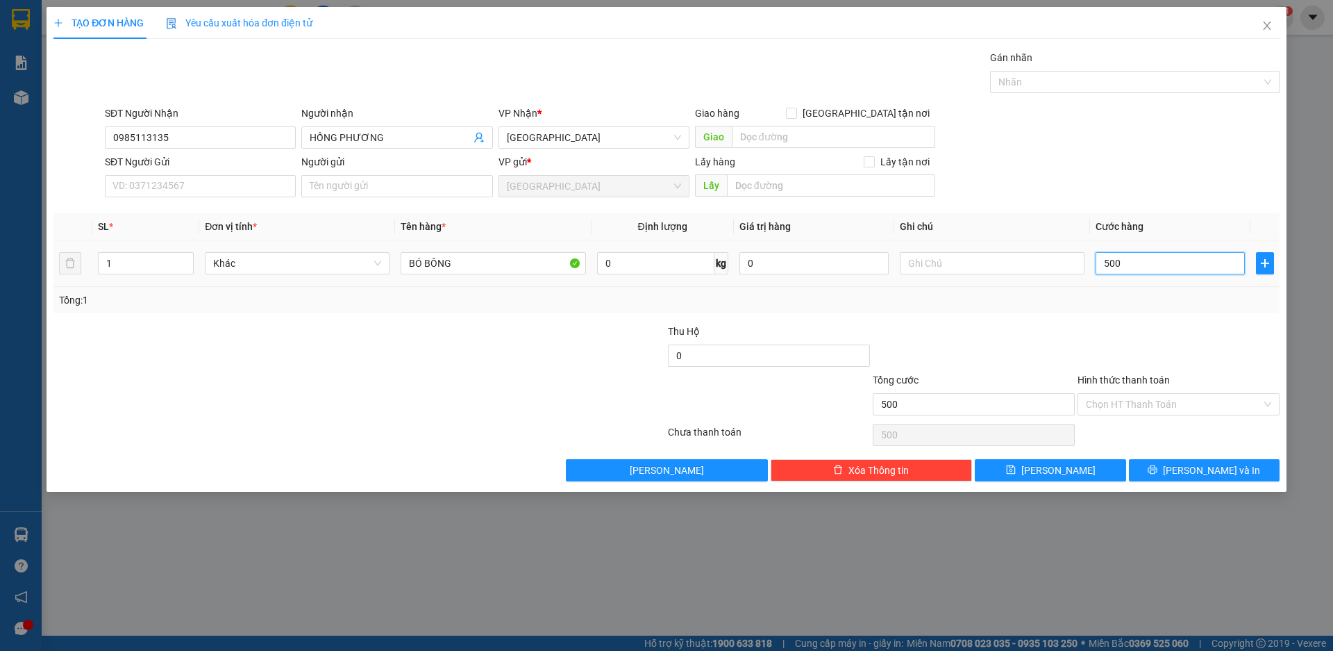
type input "5.000"
type input "50.000"
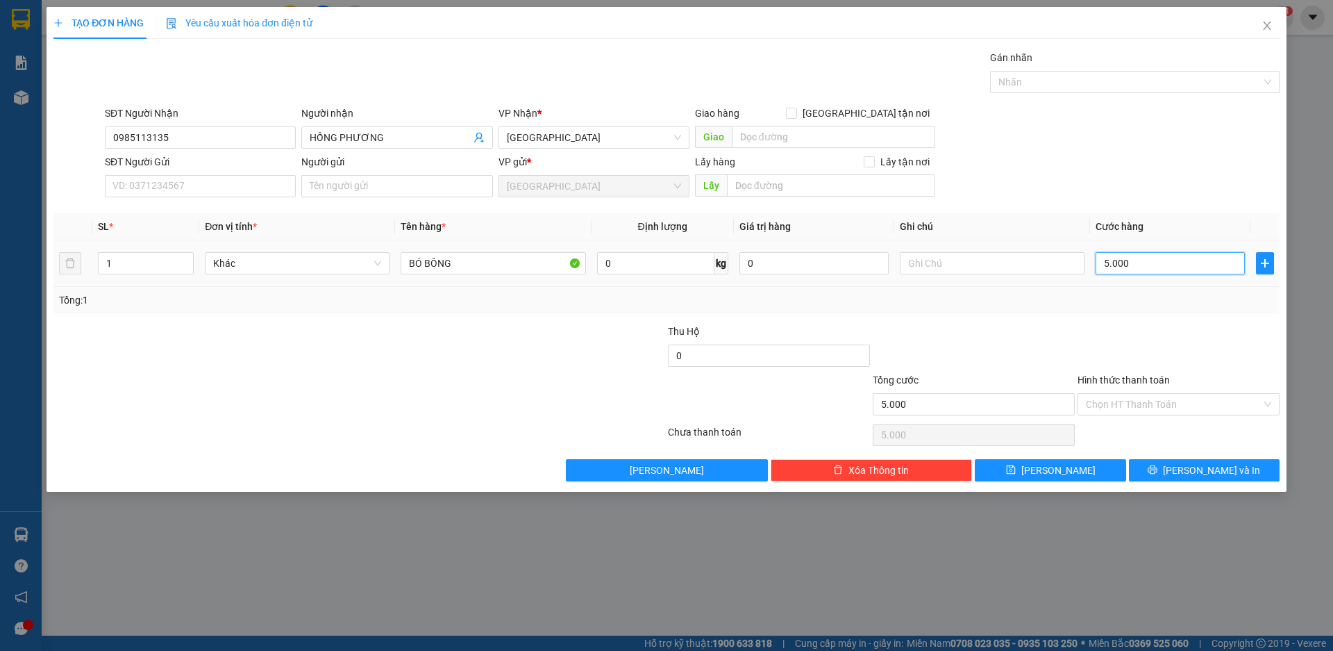
type input "50.000"
click at [1172, 404] on input "Hình thức thanh toán" at bounding box center [1174, 404] width 176 height 21
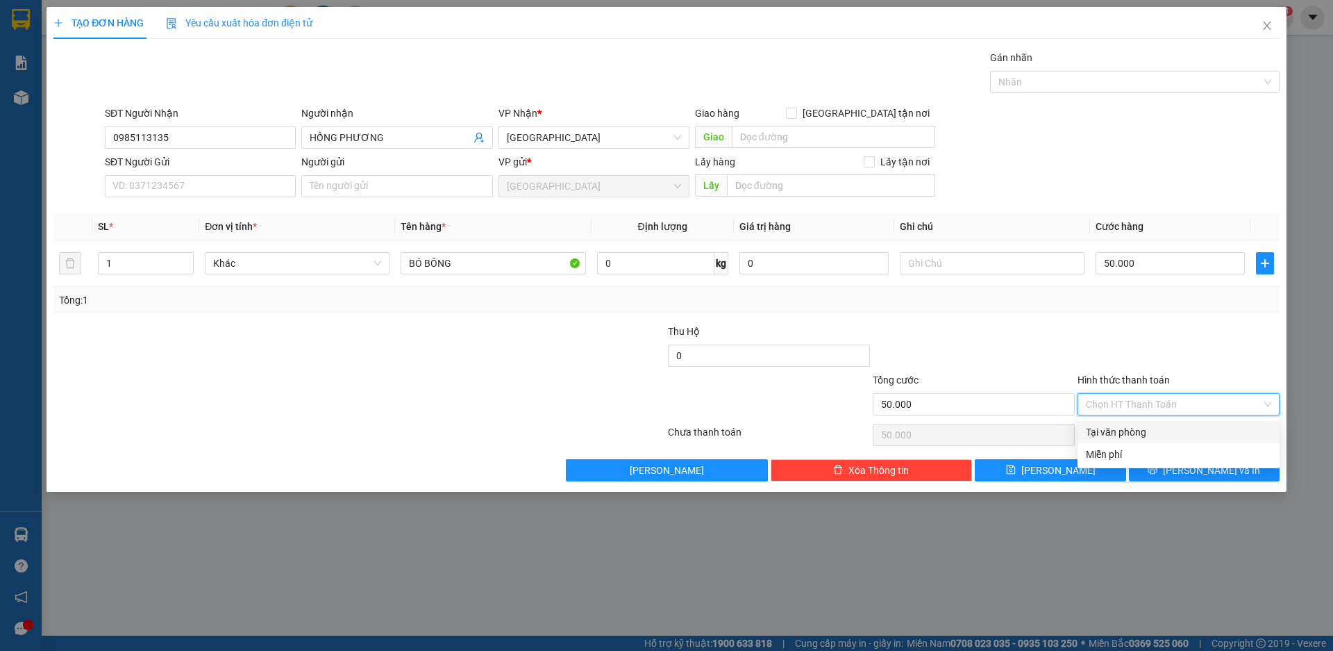
click at [1155, 436] on div "Tại văn phòng" at bounding box center [1178, 431] width 185 height 15
type input "0"
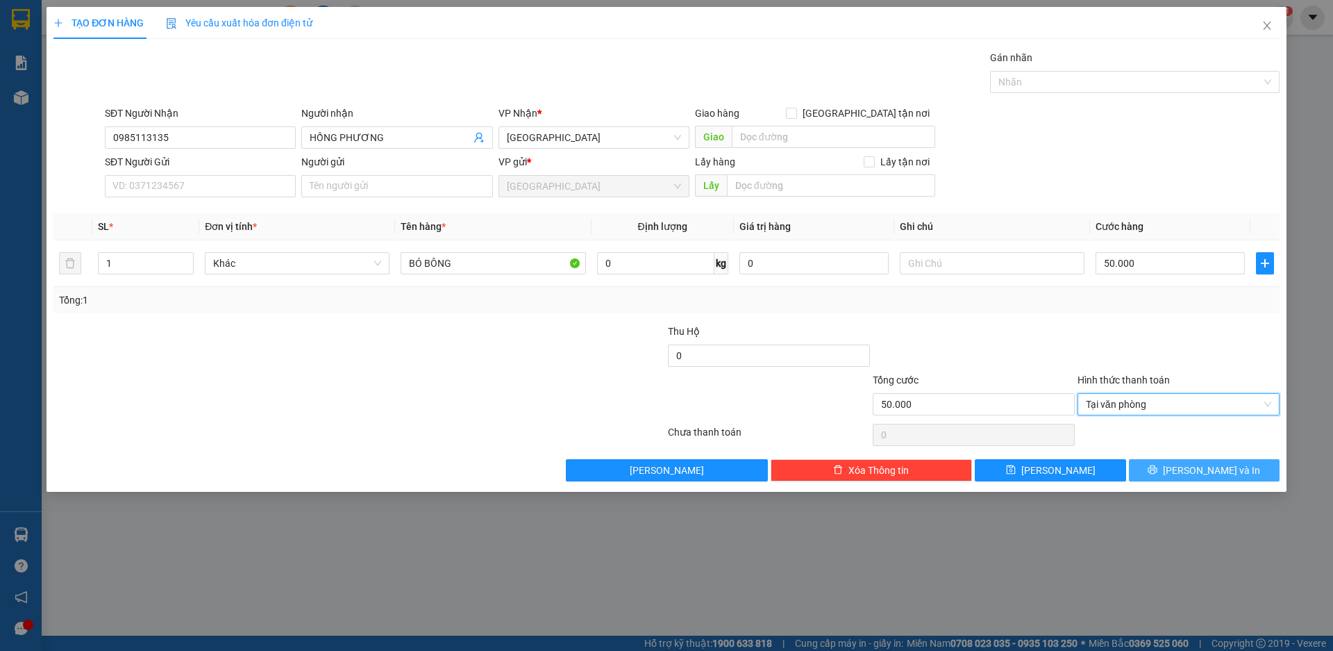
click at [1196, 459] on button "[PERSON_NAME] và In" at bounding box center [1204, 470] width 151 height 22
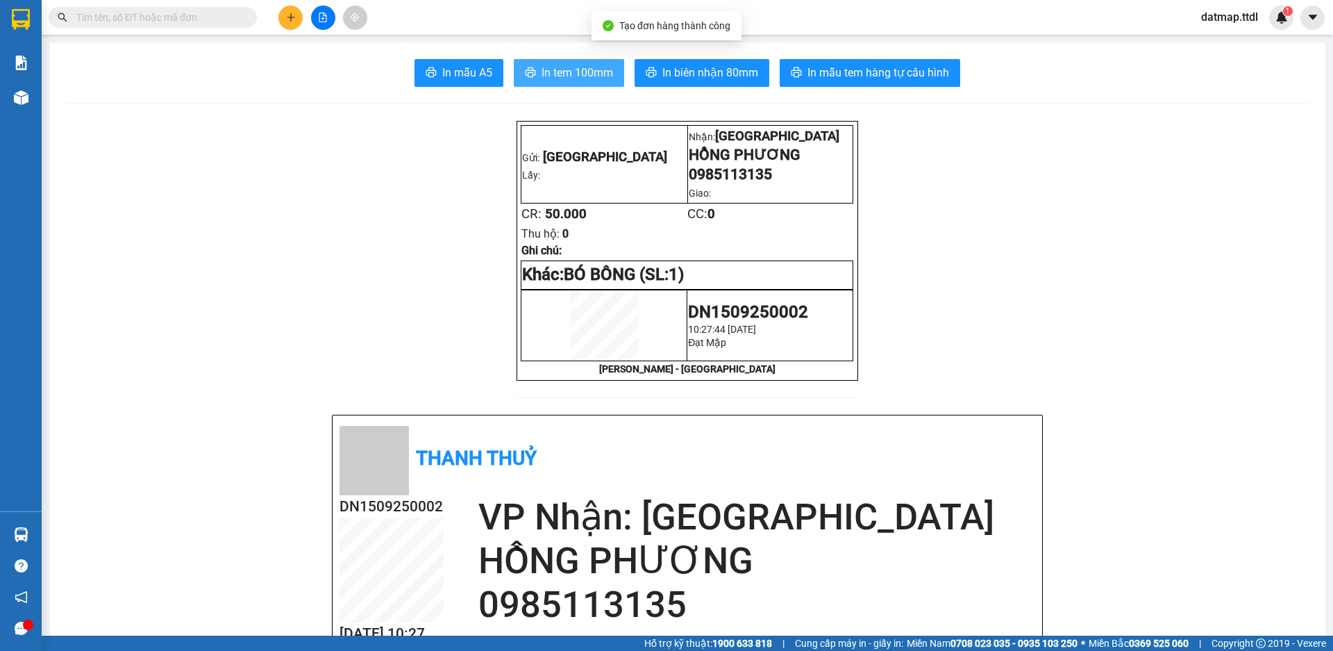
click at [566, 67] on span "In tem 100mm" at bounding box center [578, 72] width 72 height 17
